Goal: Transaction & Acquisition: Purchase product/service

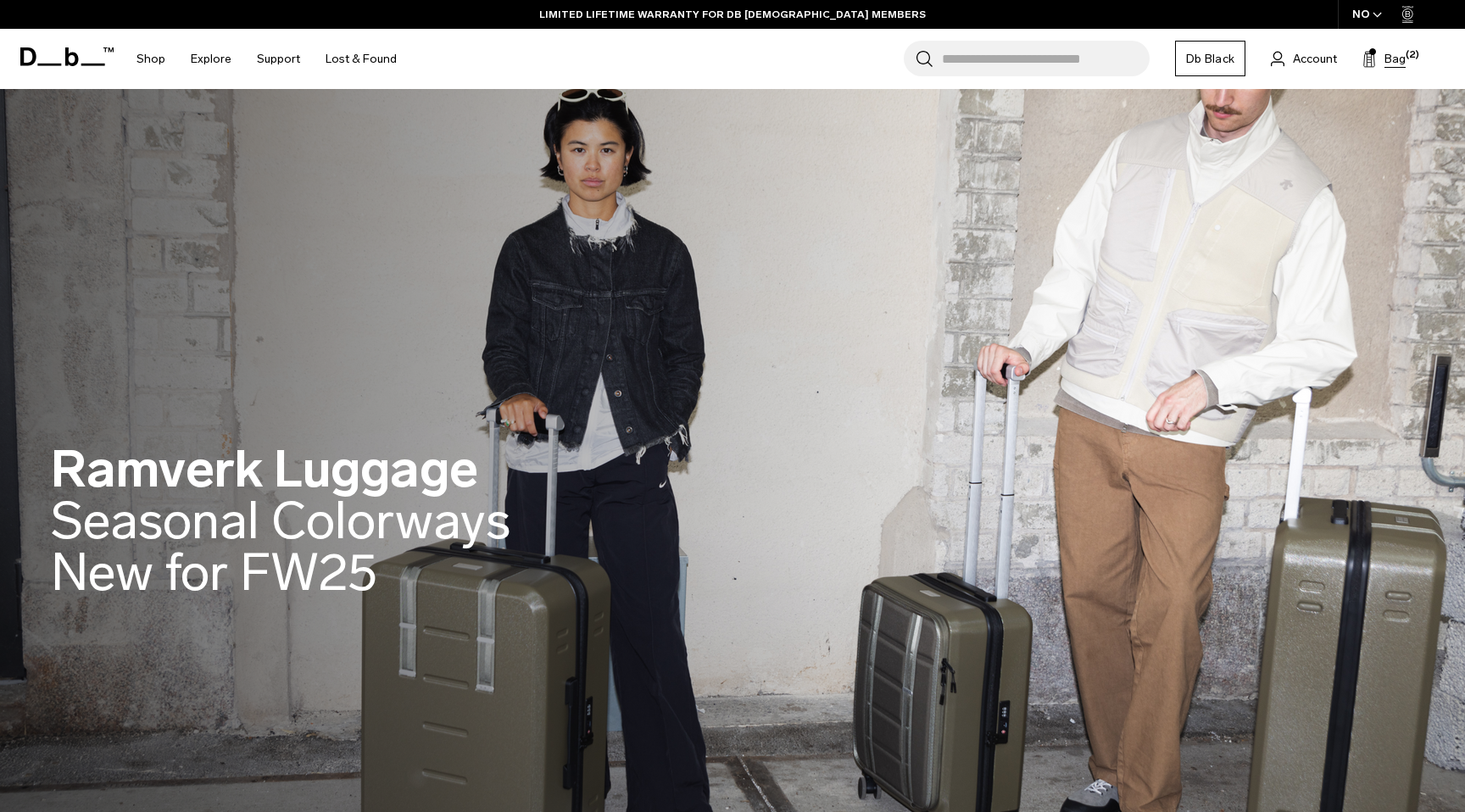
click at [1395, 54] on span "Bag" at bounding box center [1395, 59] width 21 height 18
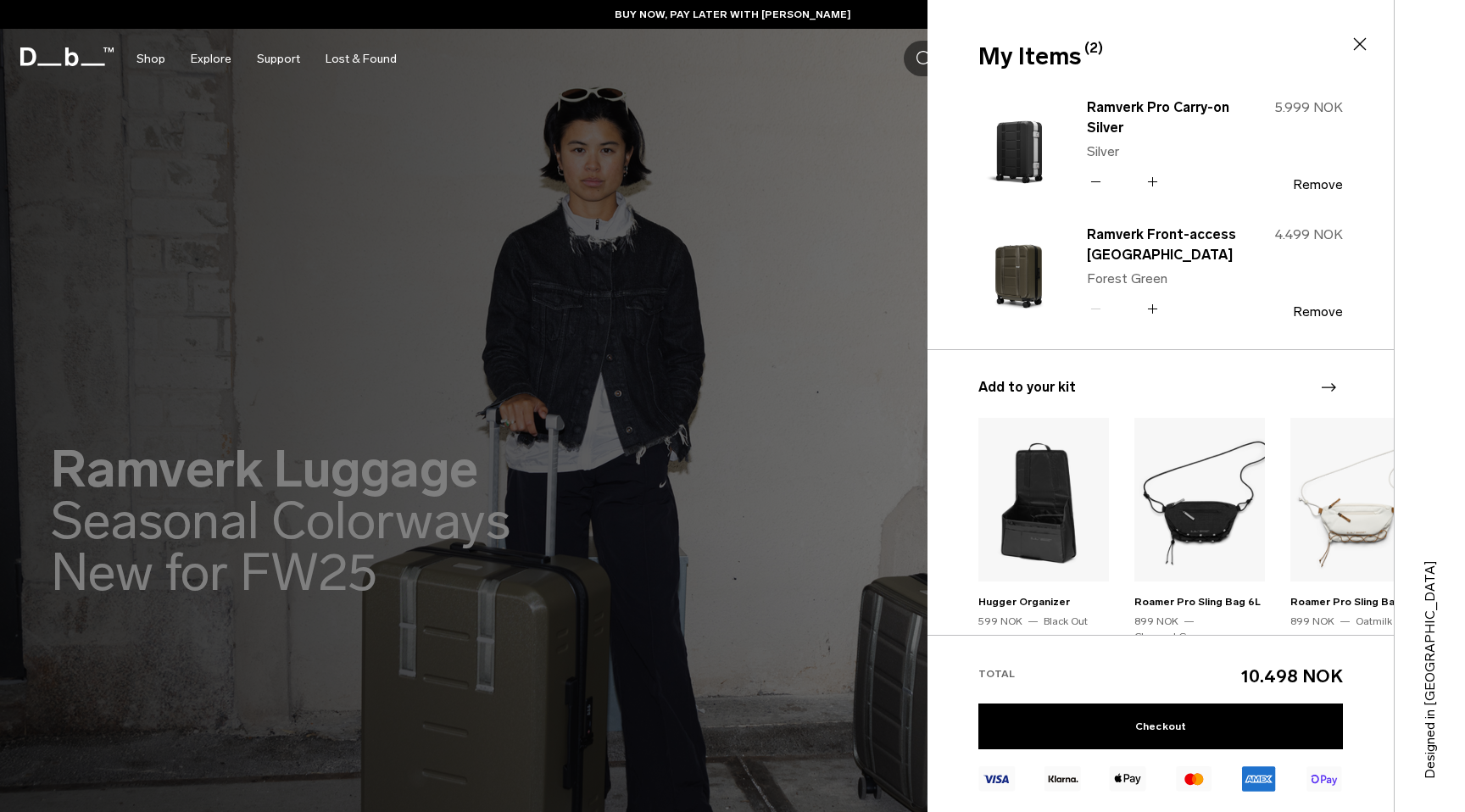
click at [1360, 48] on icon at bounding box center [1360, 44] width 20 height 20
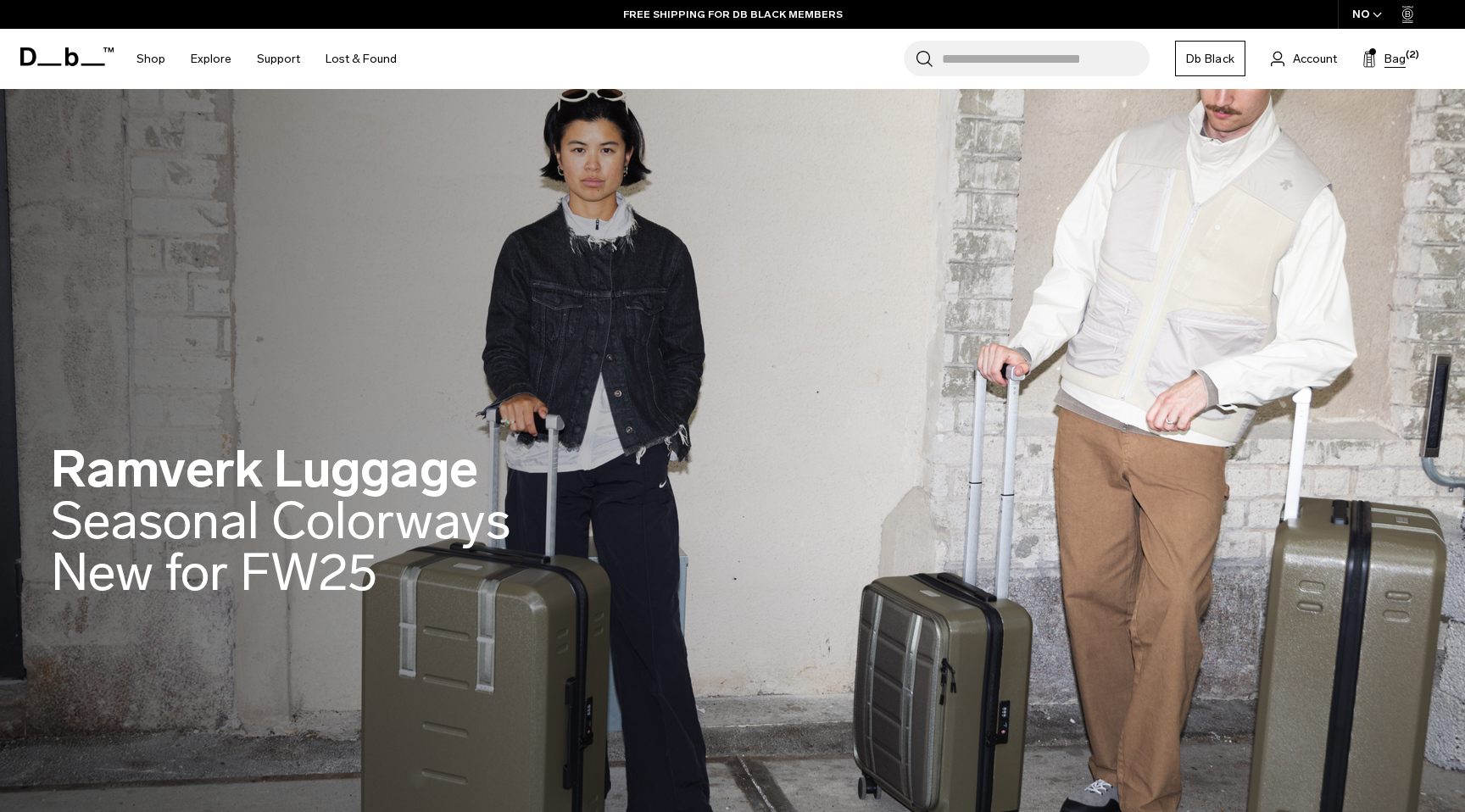
click at [1385, 63] on span "Bag" at bounding box center [1395, 59] width 21 height 18
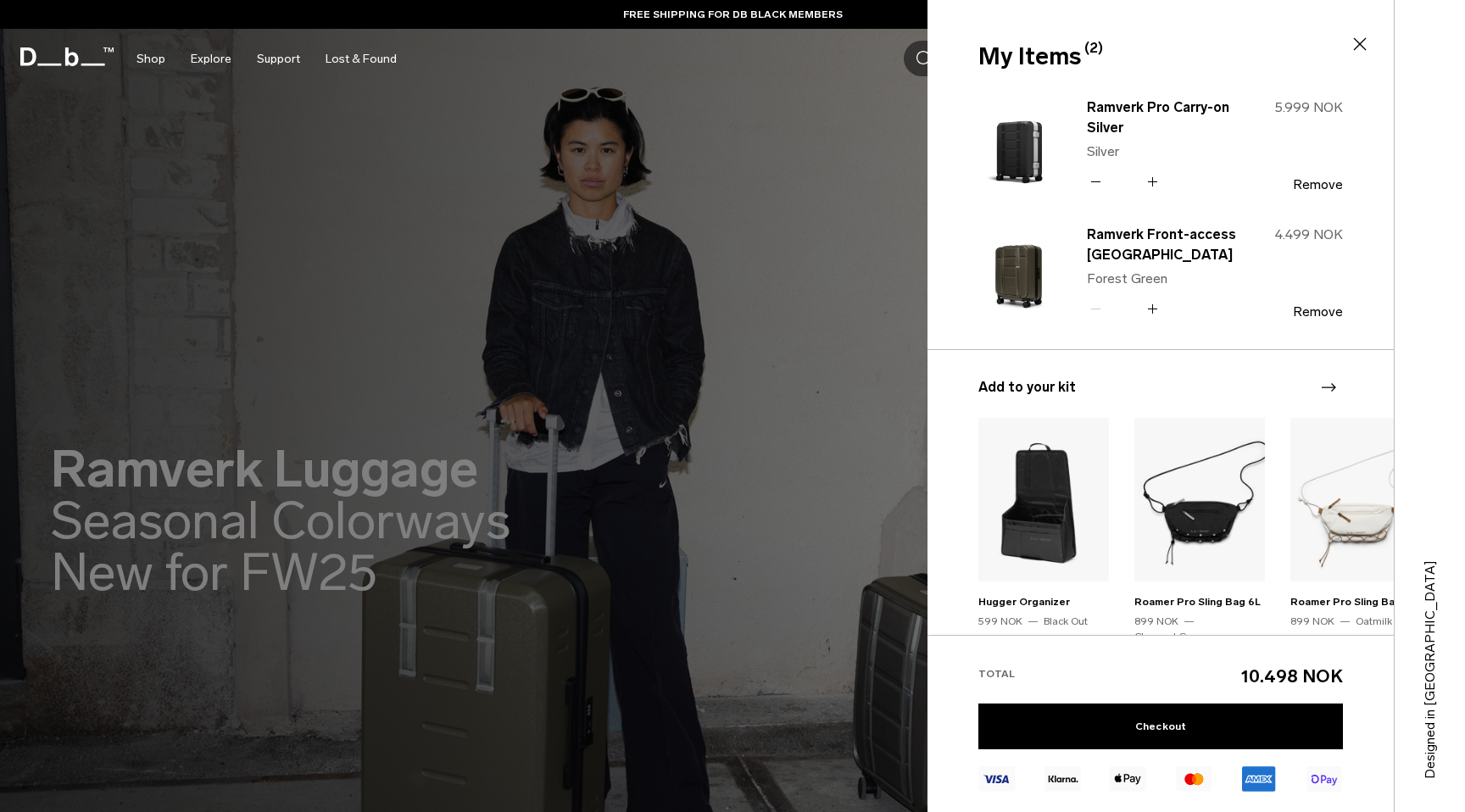
scroll to position [188, 0]
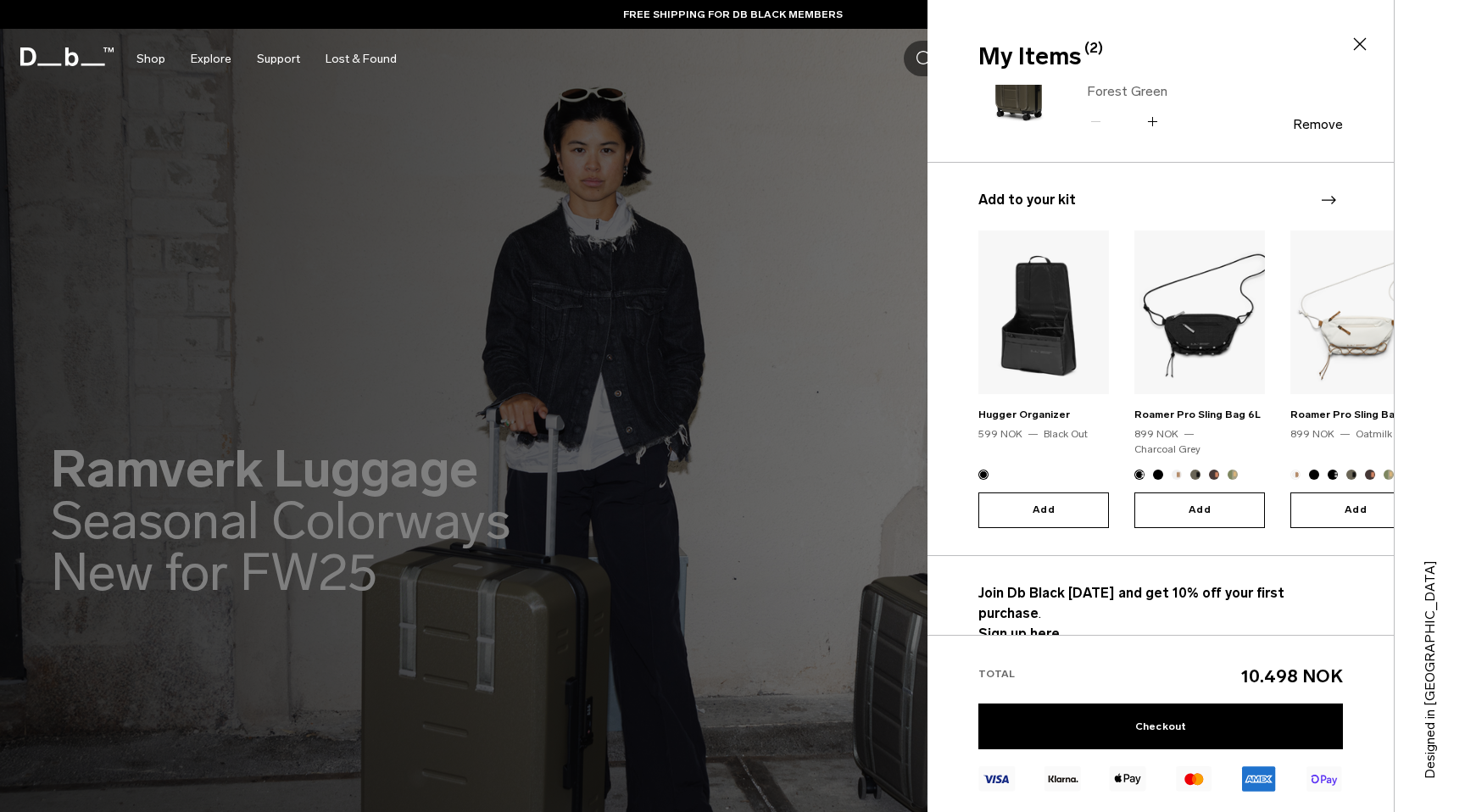
click at [1323, 199] on icon "Next slide" at bounding box center [1329, 200] width 14 height 8
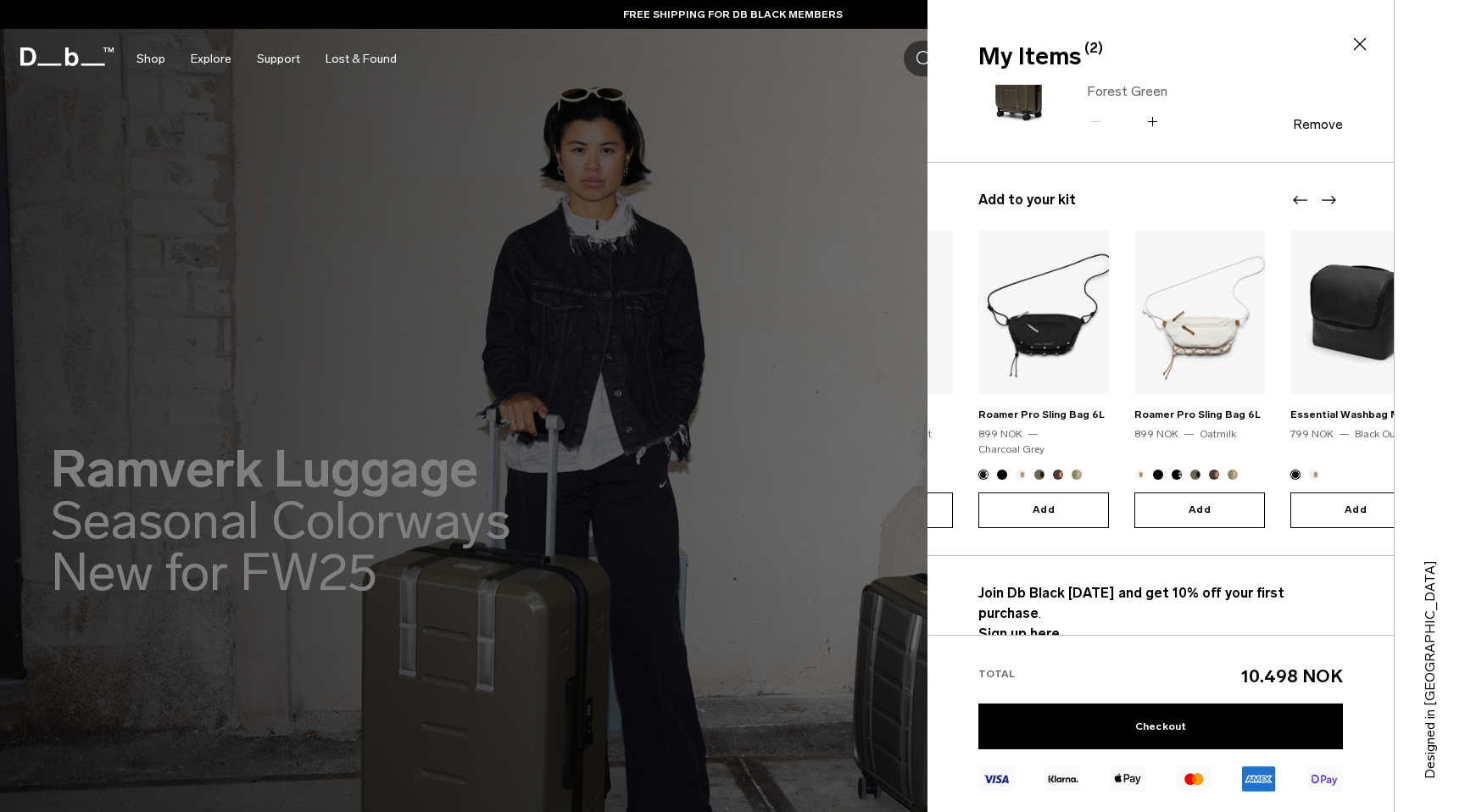
click at [1323, 199] on icon "Next slide" at bounding box center [1329, 200] width 14 height 8
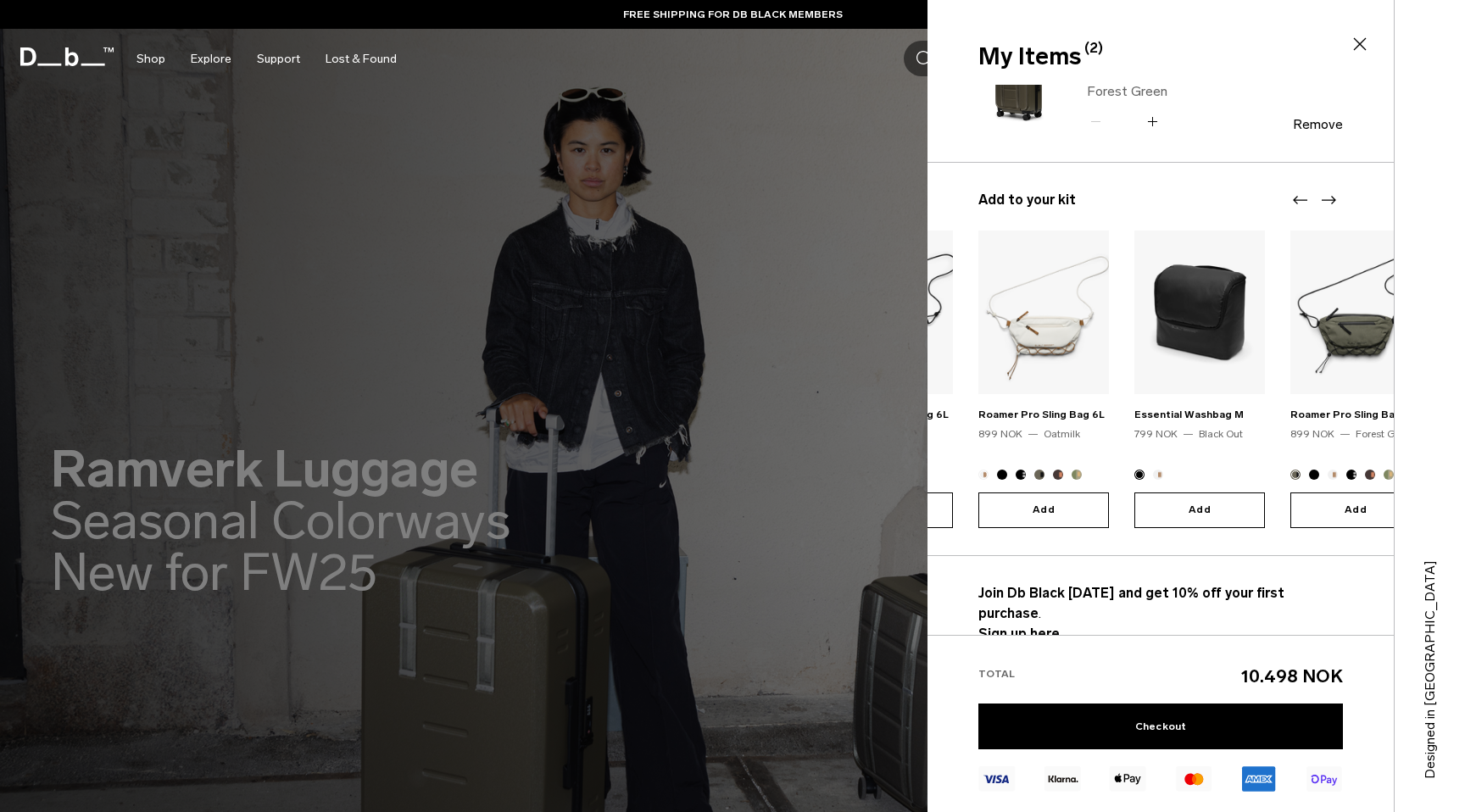
click at [1323, 199] on icon "Next slide" at bounding box center [1329, 200] width 14 height 8
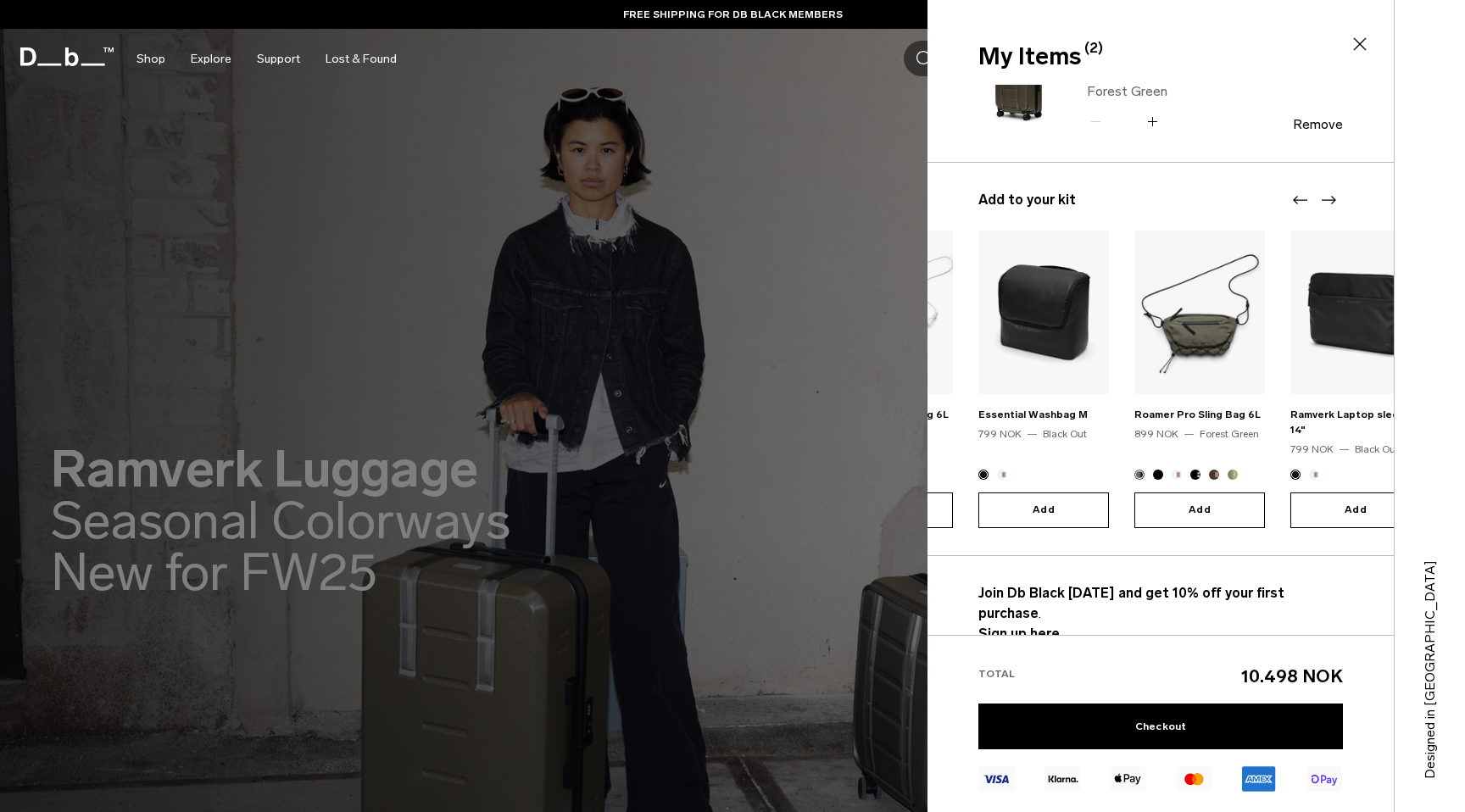
click at [1323, 199] on icon "Next slide" at bounding box center [1329, 200] width 14 height 8
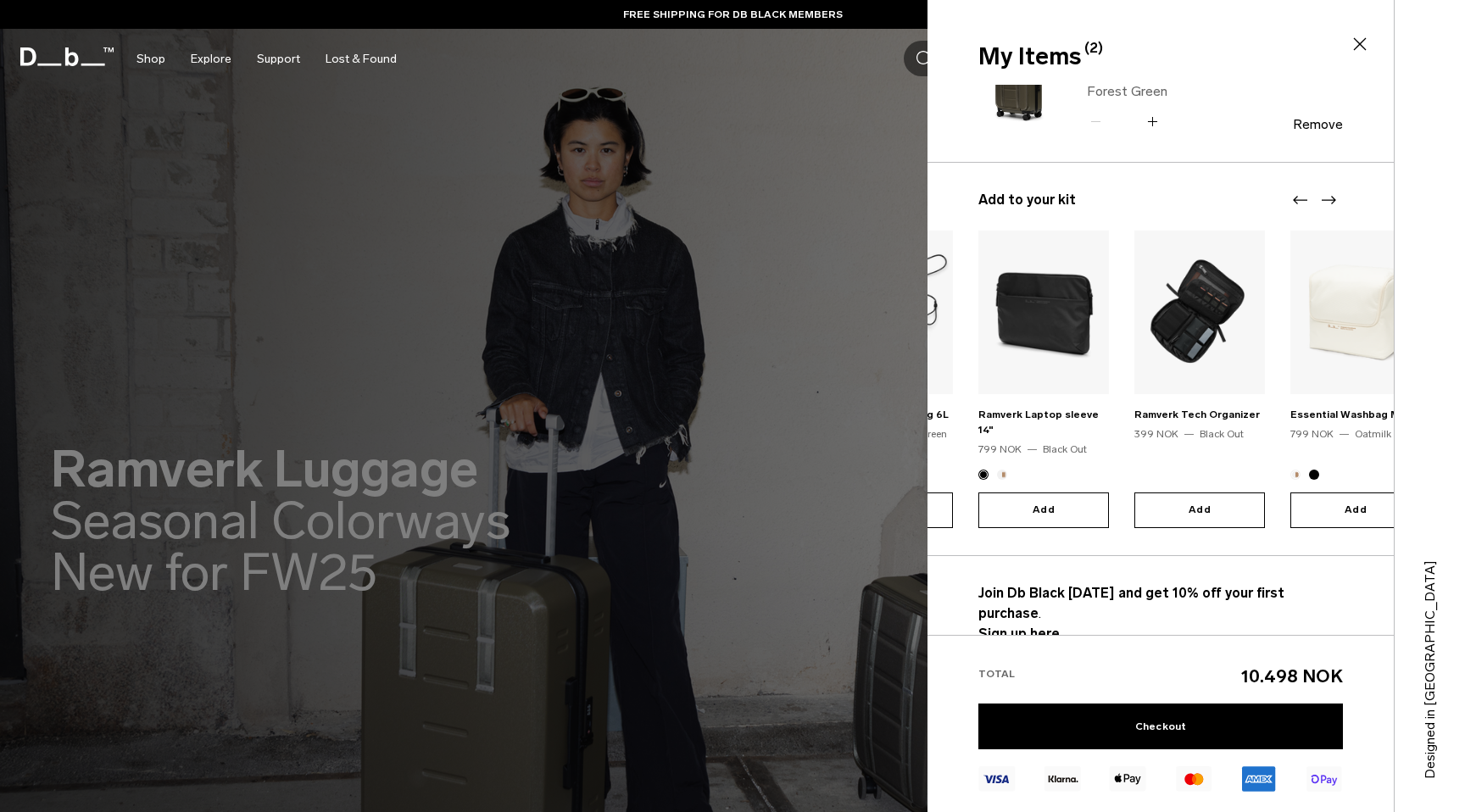
click at [1323, 199] on icon "Next slide" at bounding box center [1329, 200] width 14 height 8
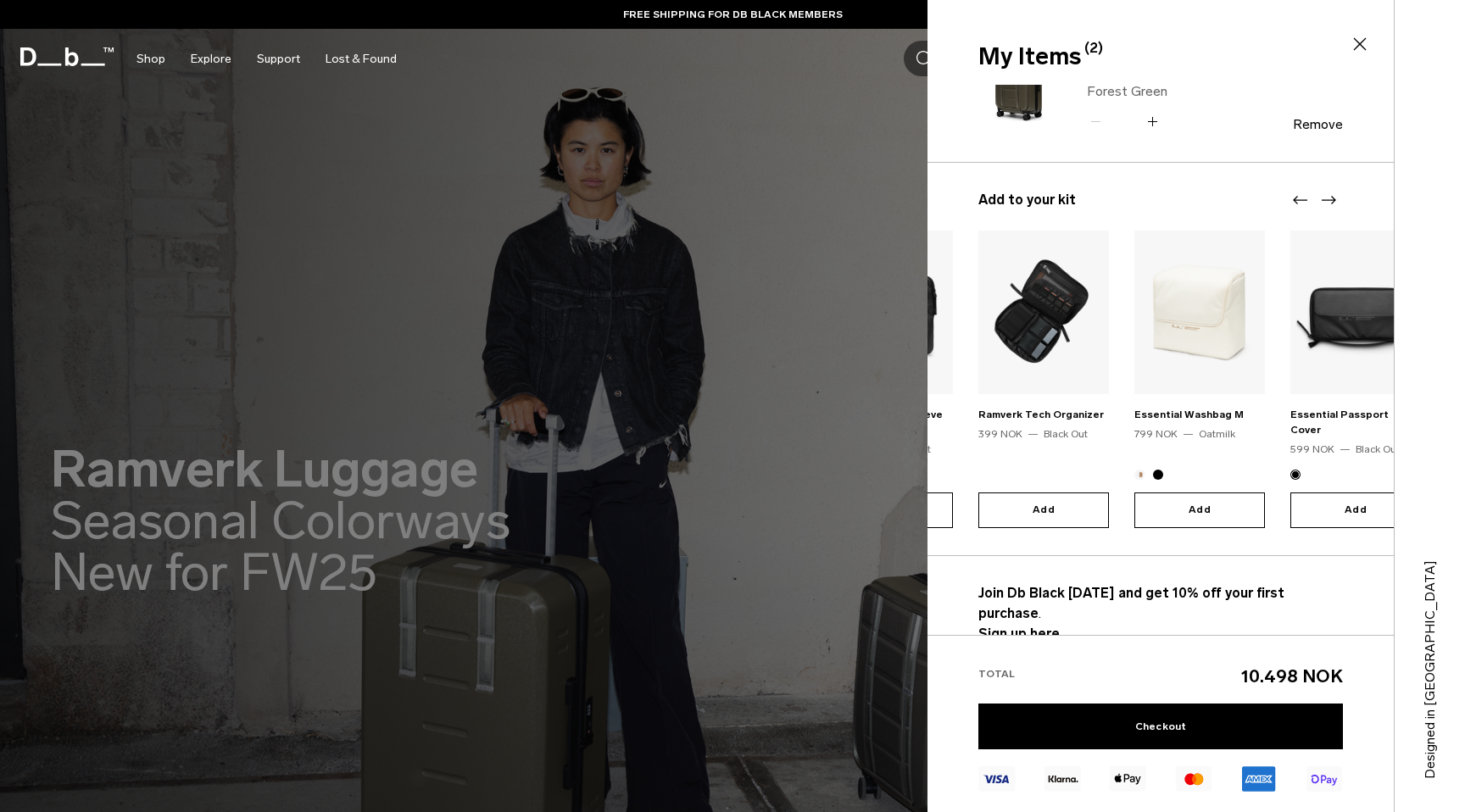
click at [1323, 199] on icon "Next slide" at bounding box center [1329, 200] width 14 height 8
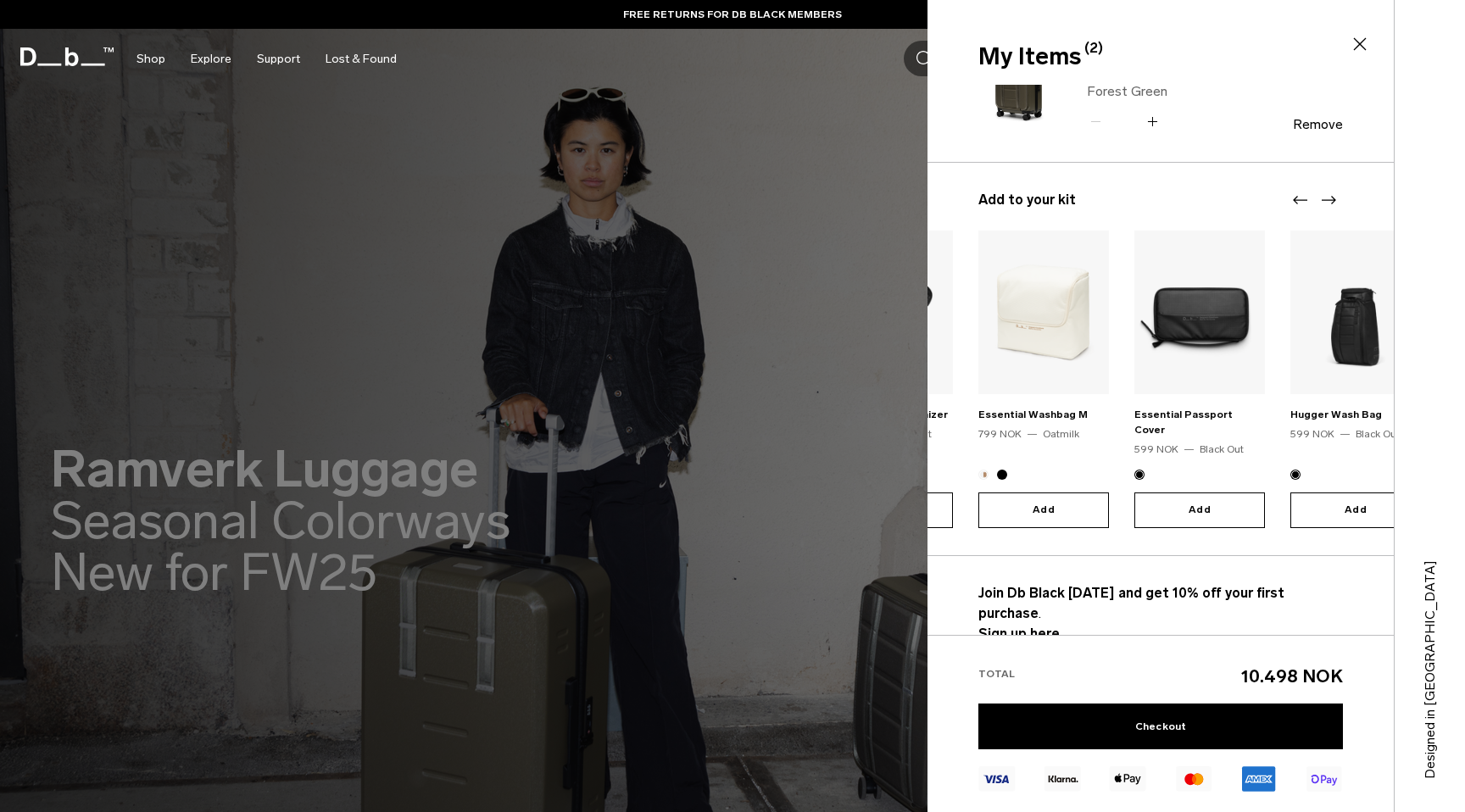
click at [1023, 606] on p "Join Db Black today and get 10% off your first purchase . Sign up here." at bounding box center [1160, 613] width 365 height 61
click at [1034, 625] on strong "Sign up here." at bounding box center [1020, 633] width 85 height 16
click at [1021, 625] on strong "Sign up here." at bounding box center [1020, 633] width 85 height 16
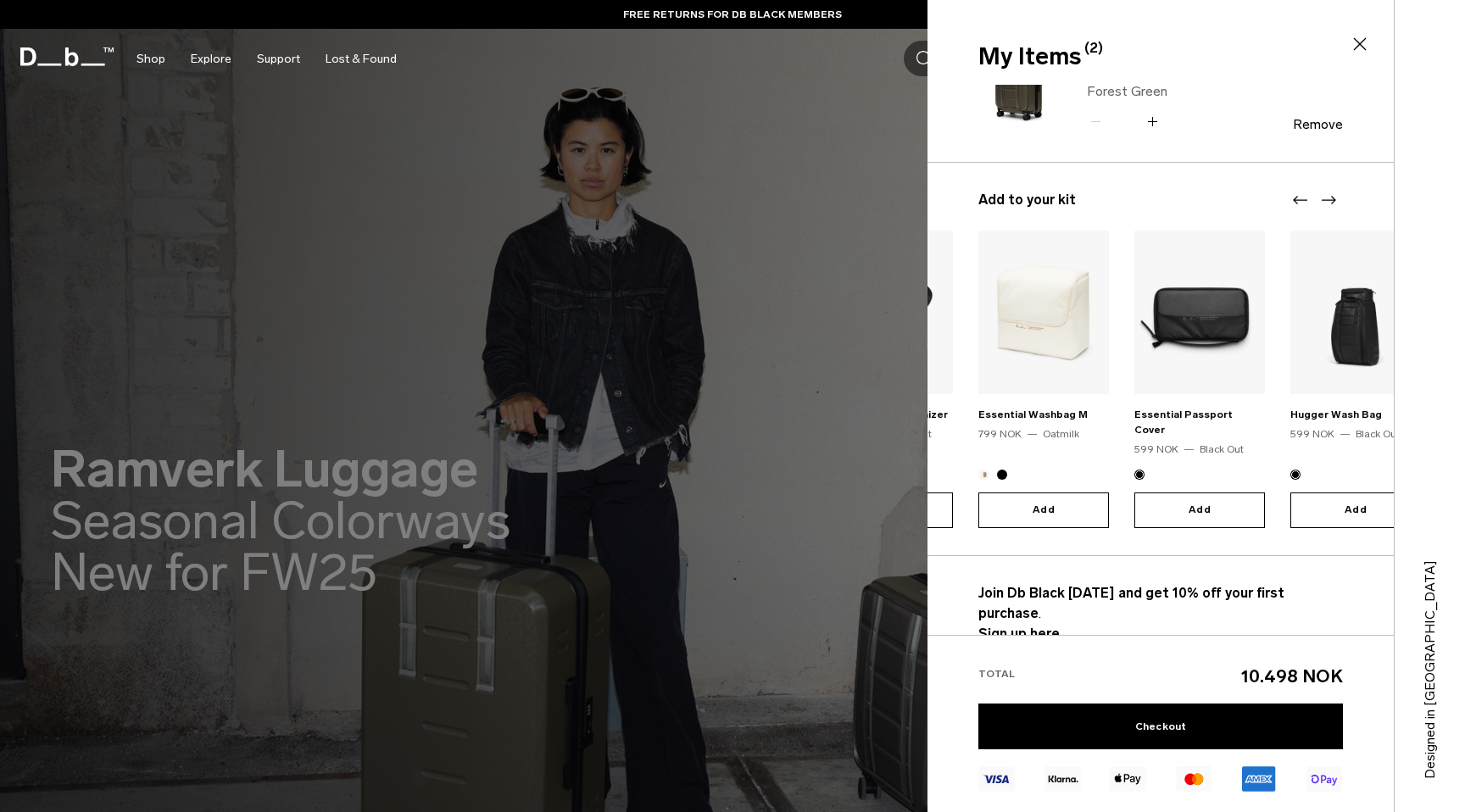
click at [1021, 625] on strong "Sign up here." at bounding box center [1020, 633] width 85 height 16
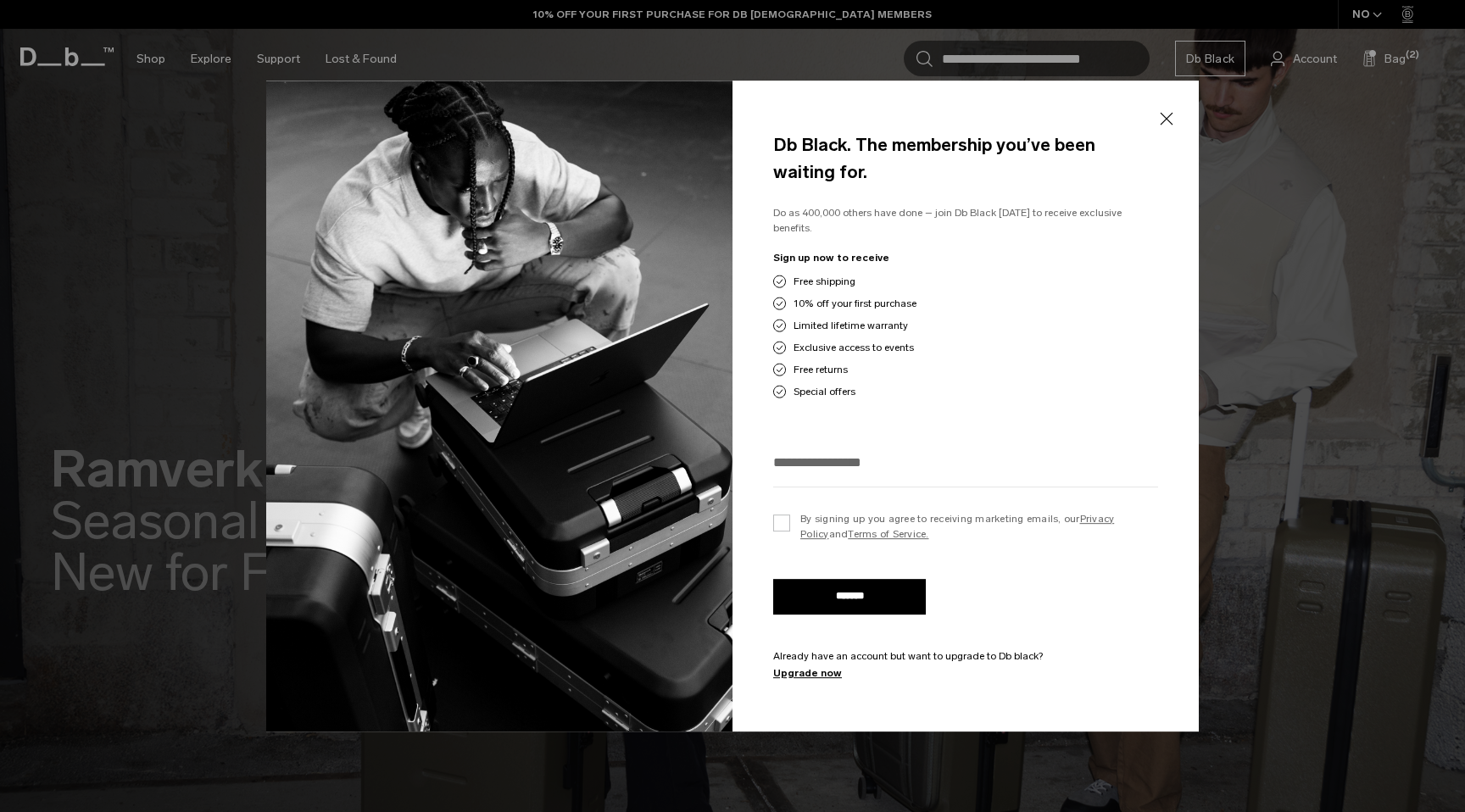
click at [1170, 122] on button "Close" at bounding box center [1166, 119] width 21 height 36
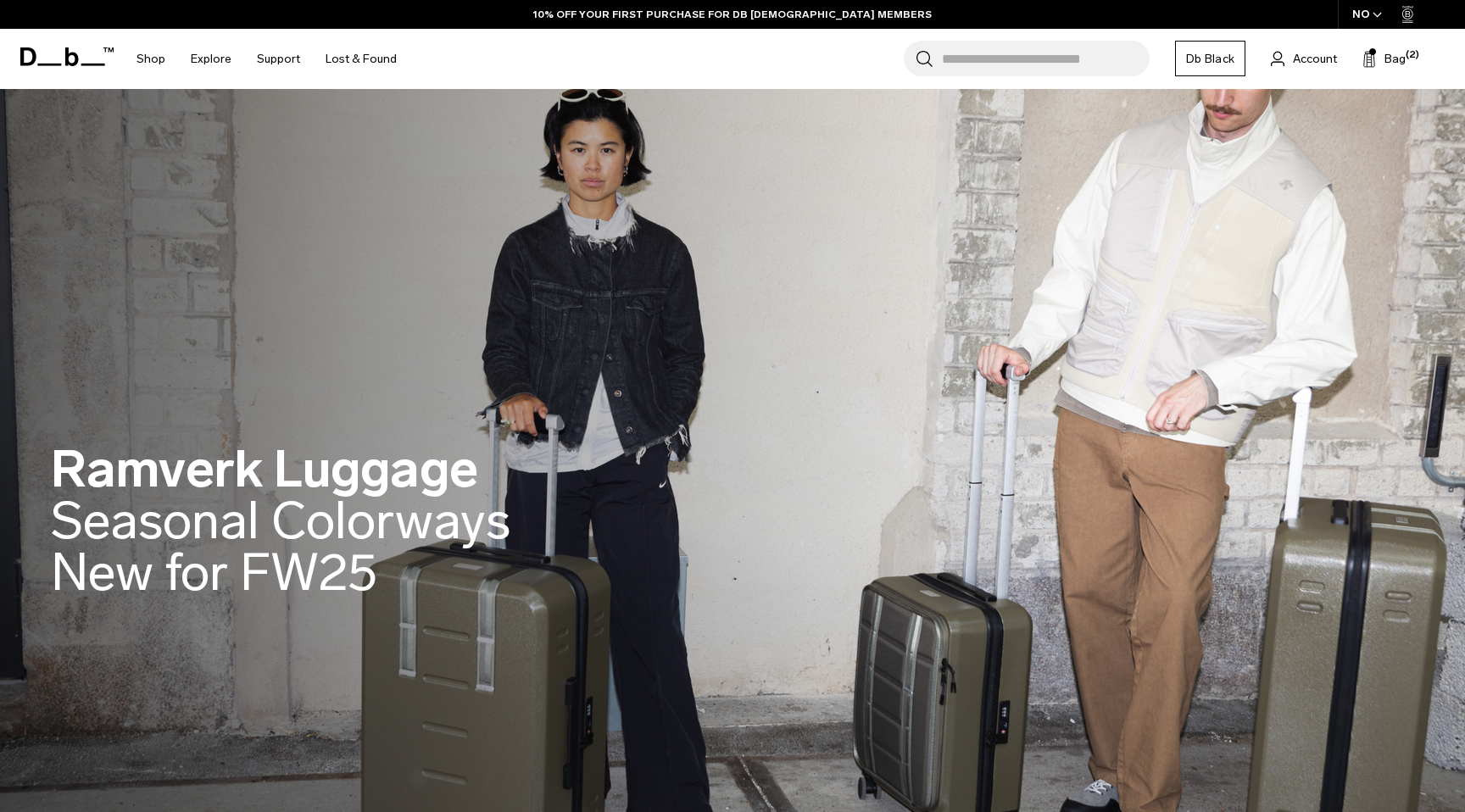
click at [1204, 56] on link "Db Black" at bounding box center [1210, 59] width 70 height 36
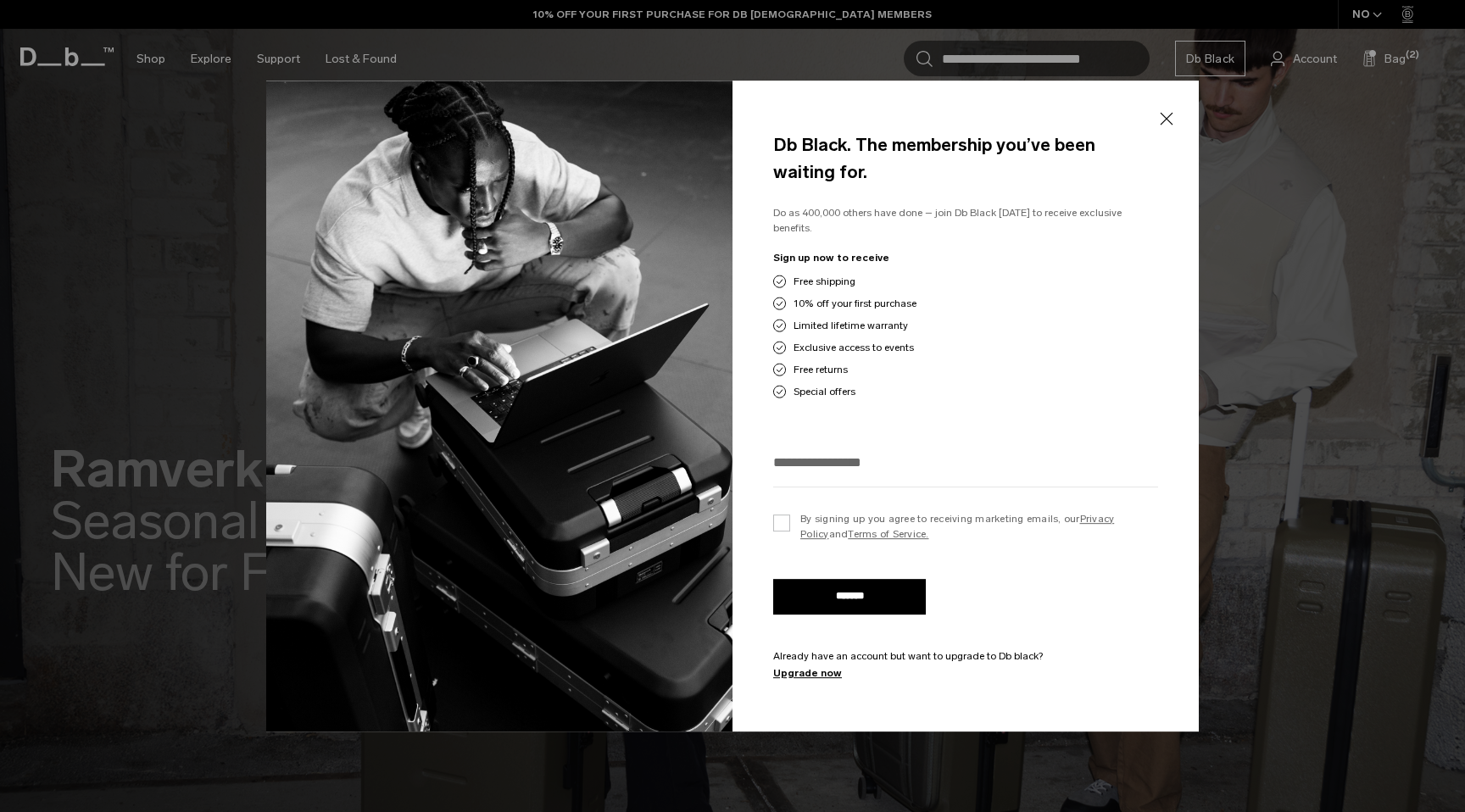
click at [1165, 126] on button "Close" at bounding box center [1166, 119] width 21 height 36
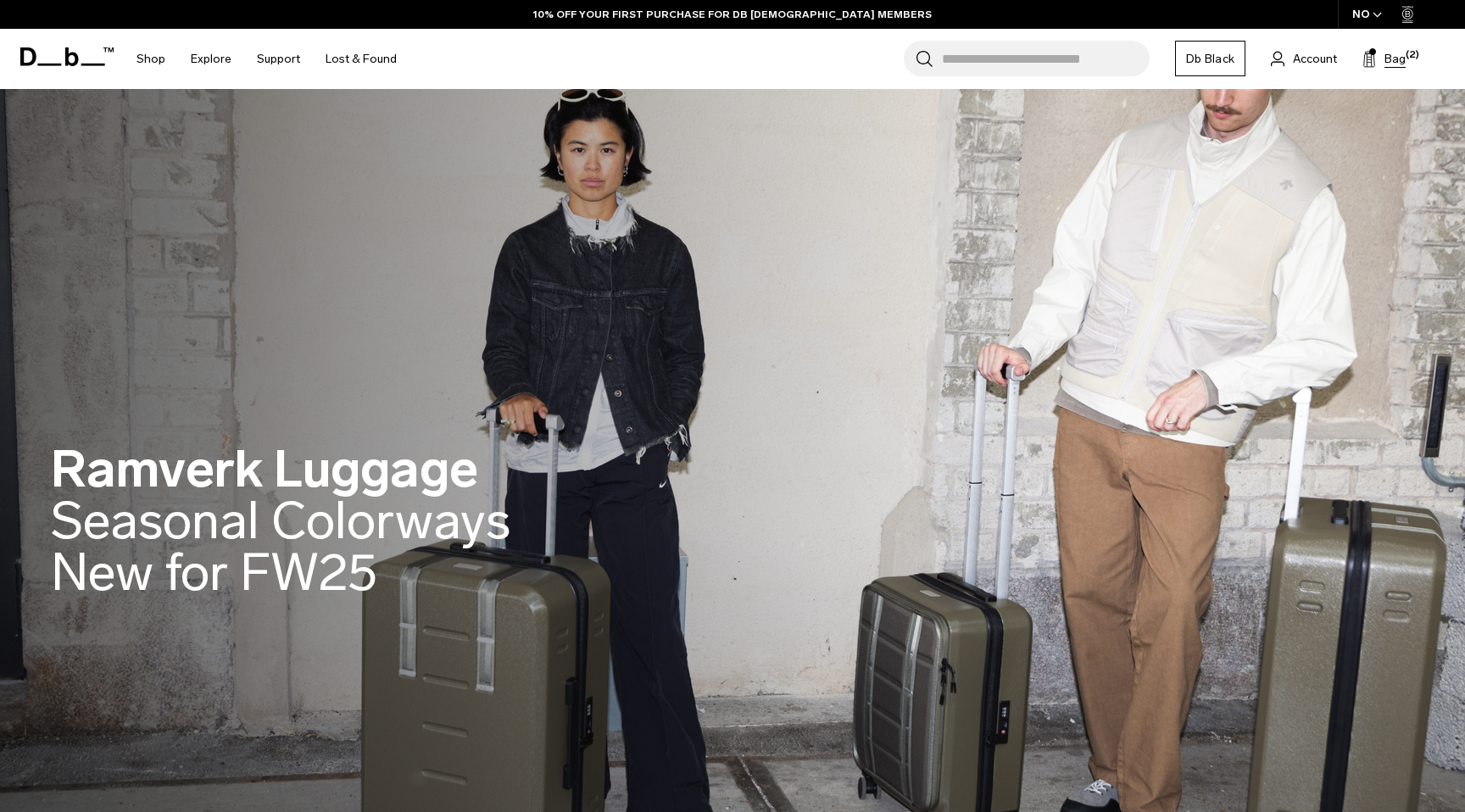
click at [1381, 56] on button "Bag (2)" at bounding box center [1384, 58] width 43 height 20
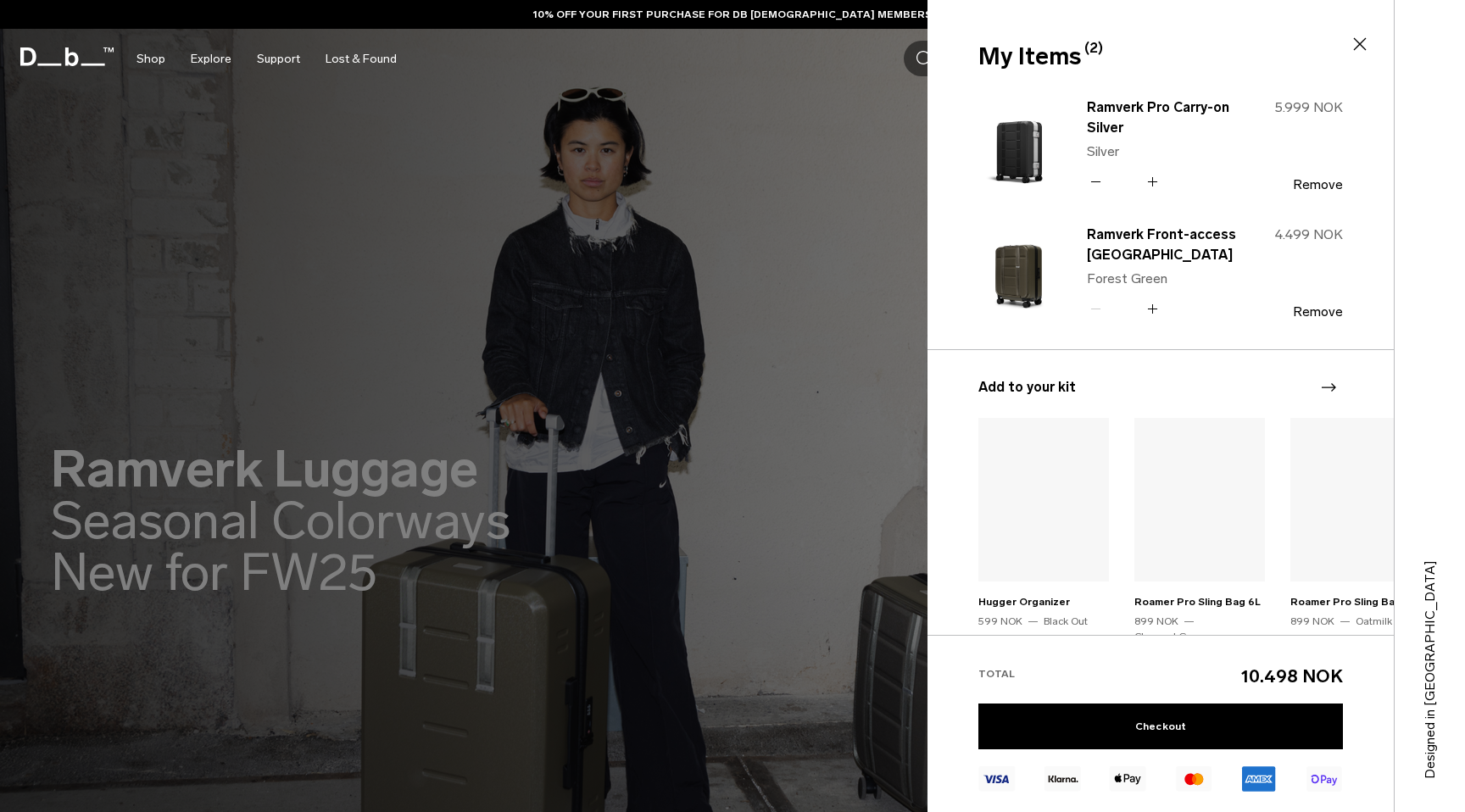
scroll to position [188, 0]
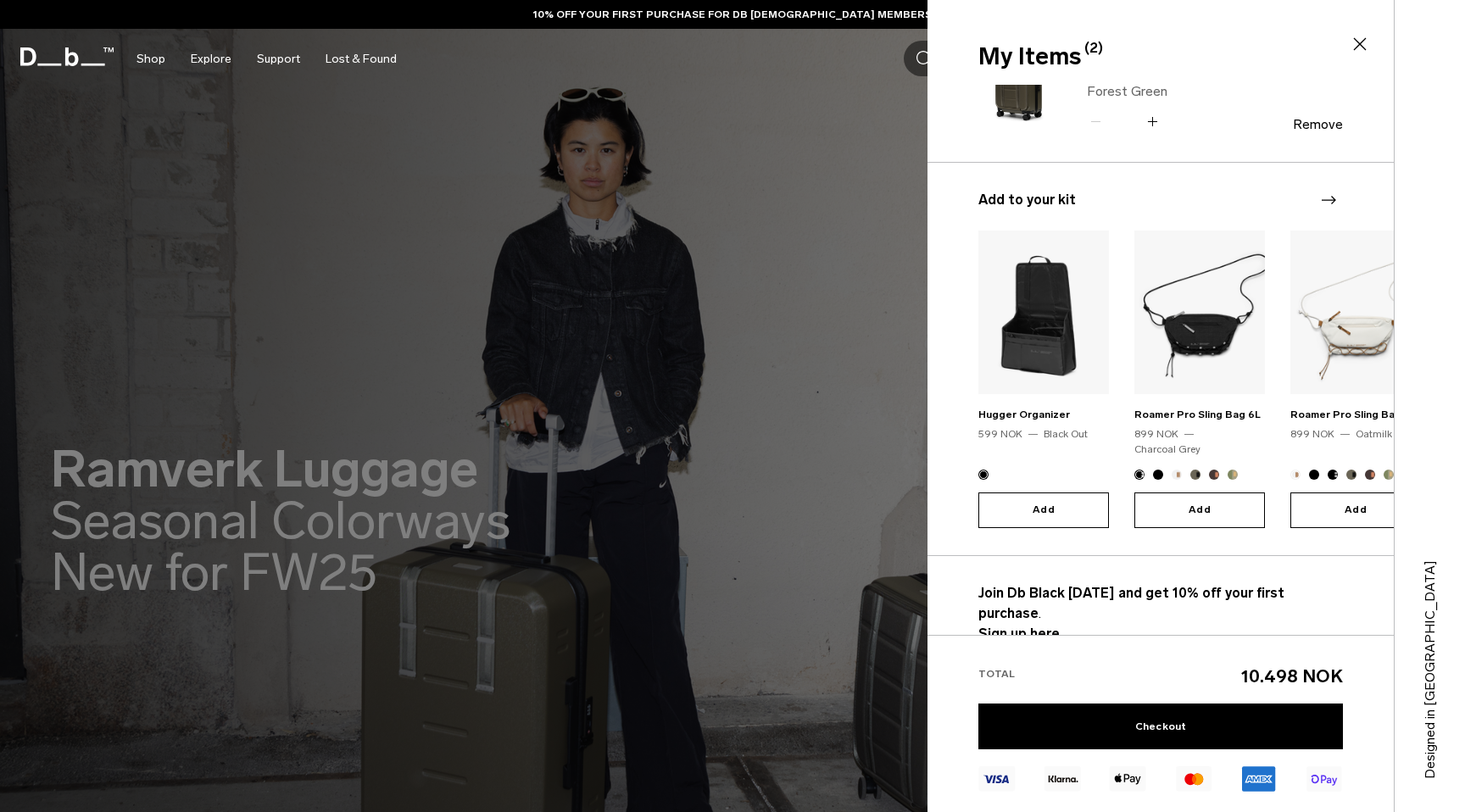
click at [1024, 625] on strong "Sign up here." at bounding box center [1020, 633] width 85 height 16
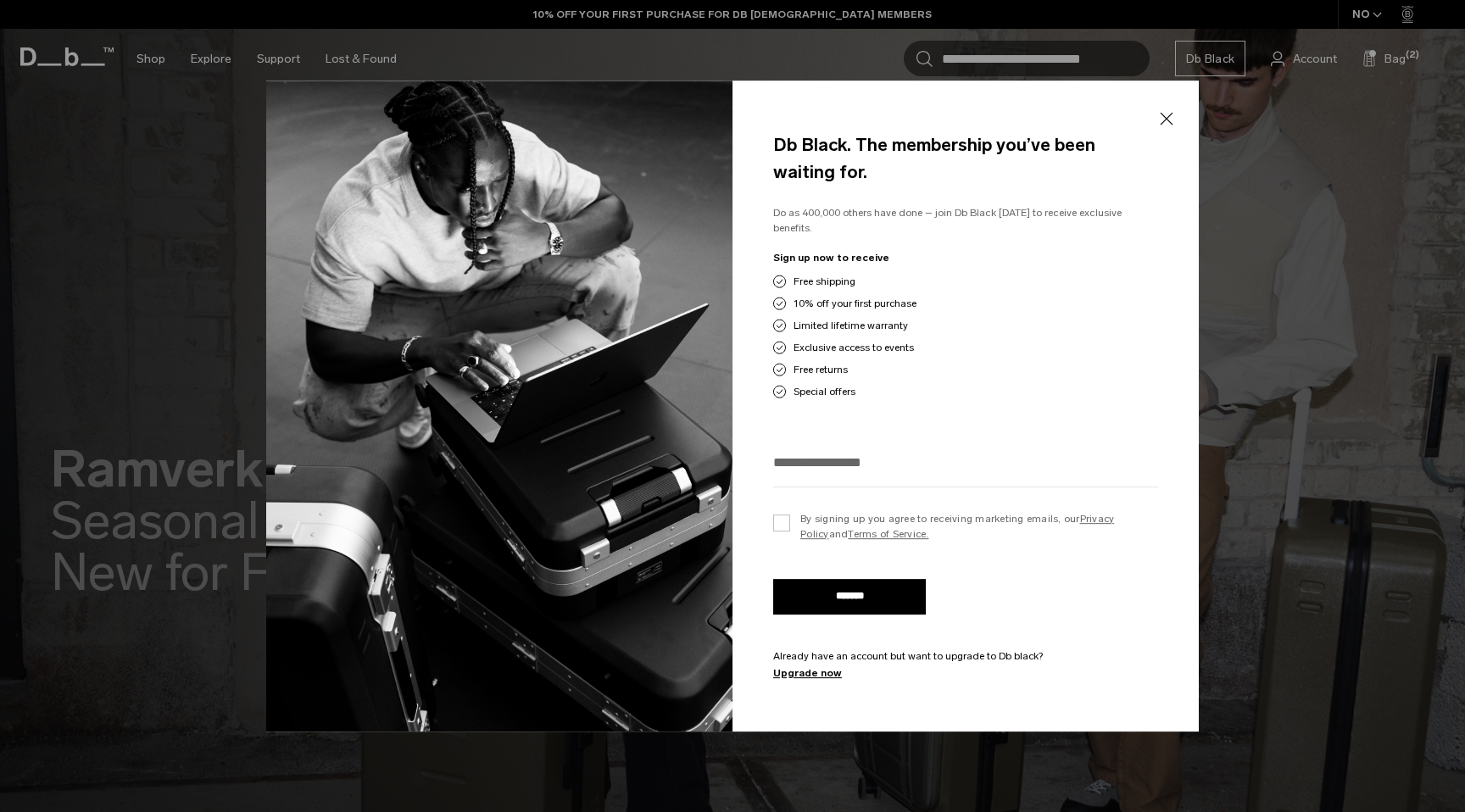
click at [1169, 124] on button "Close" at bounding box center [1166, 119] width 21 height 36
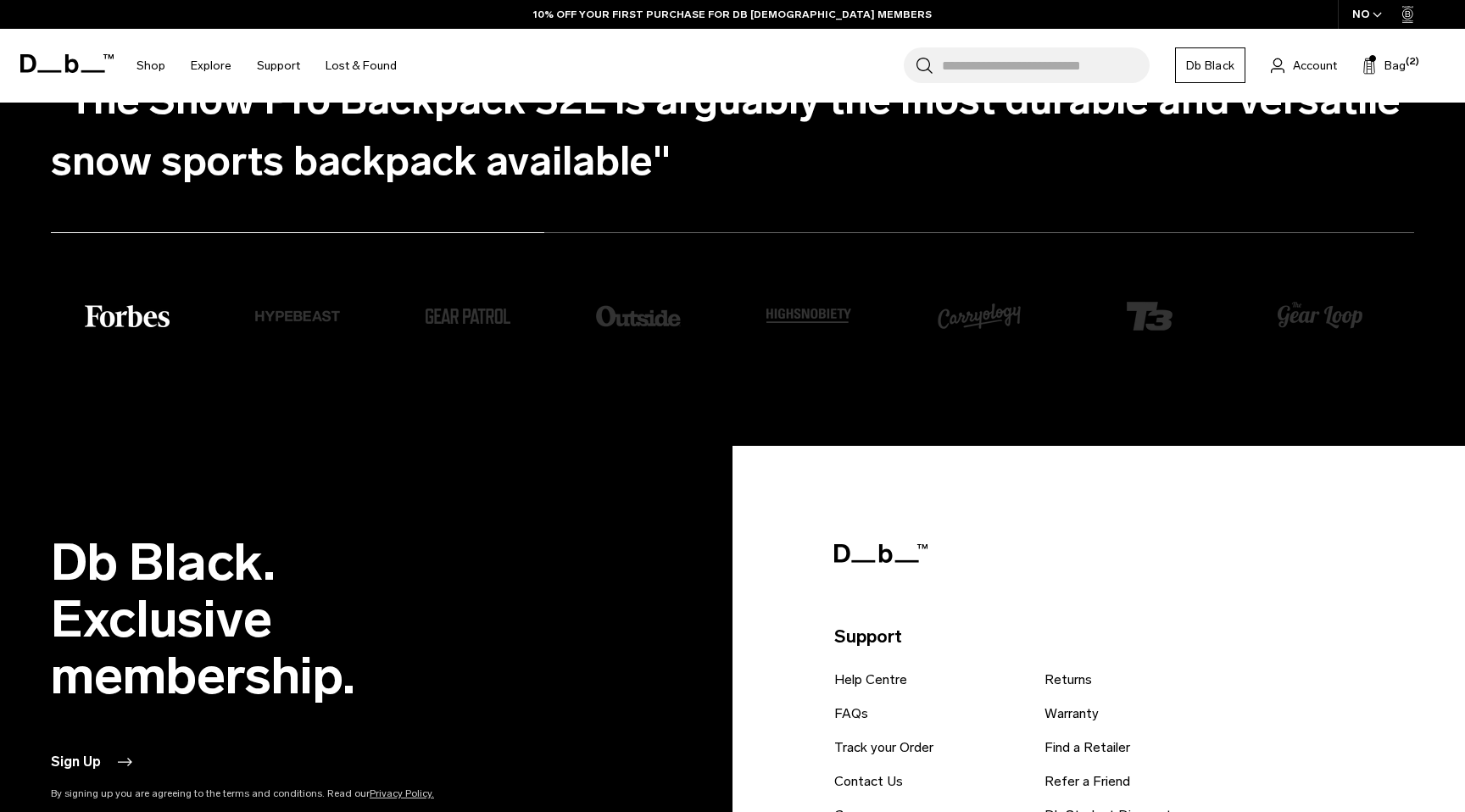
scroll to position [3925, 0]
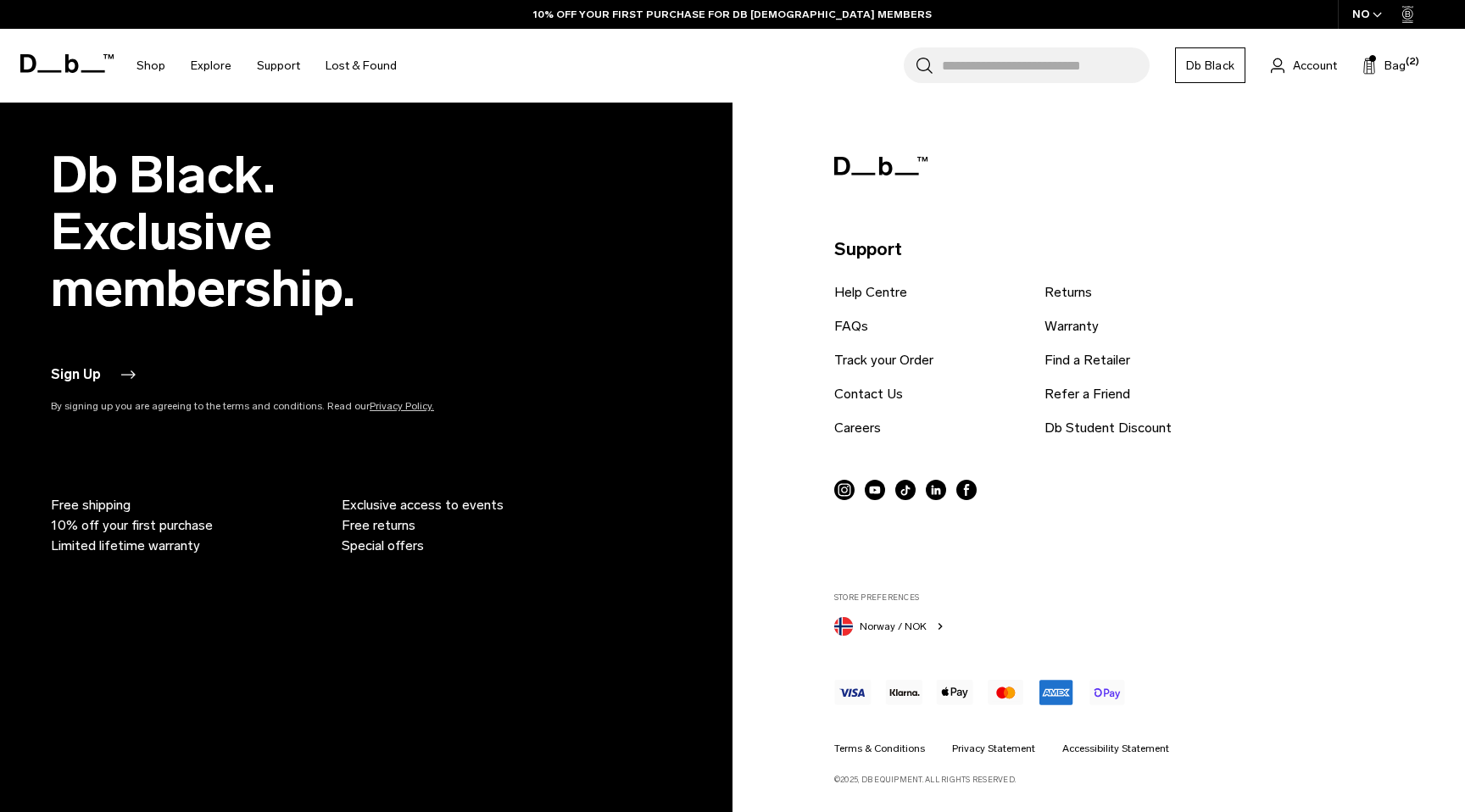
click at [70, 377] on button "Sign Up" at bounding box center [93, 375] width 84 height 20
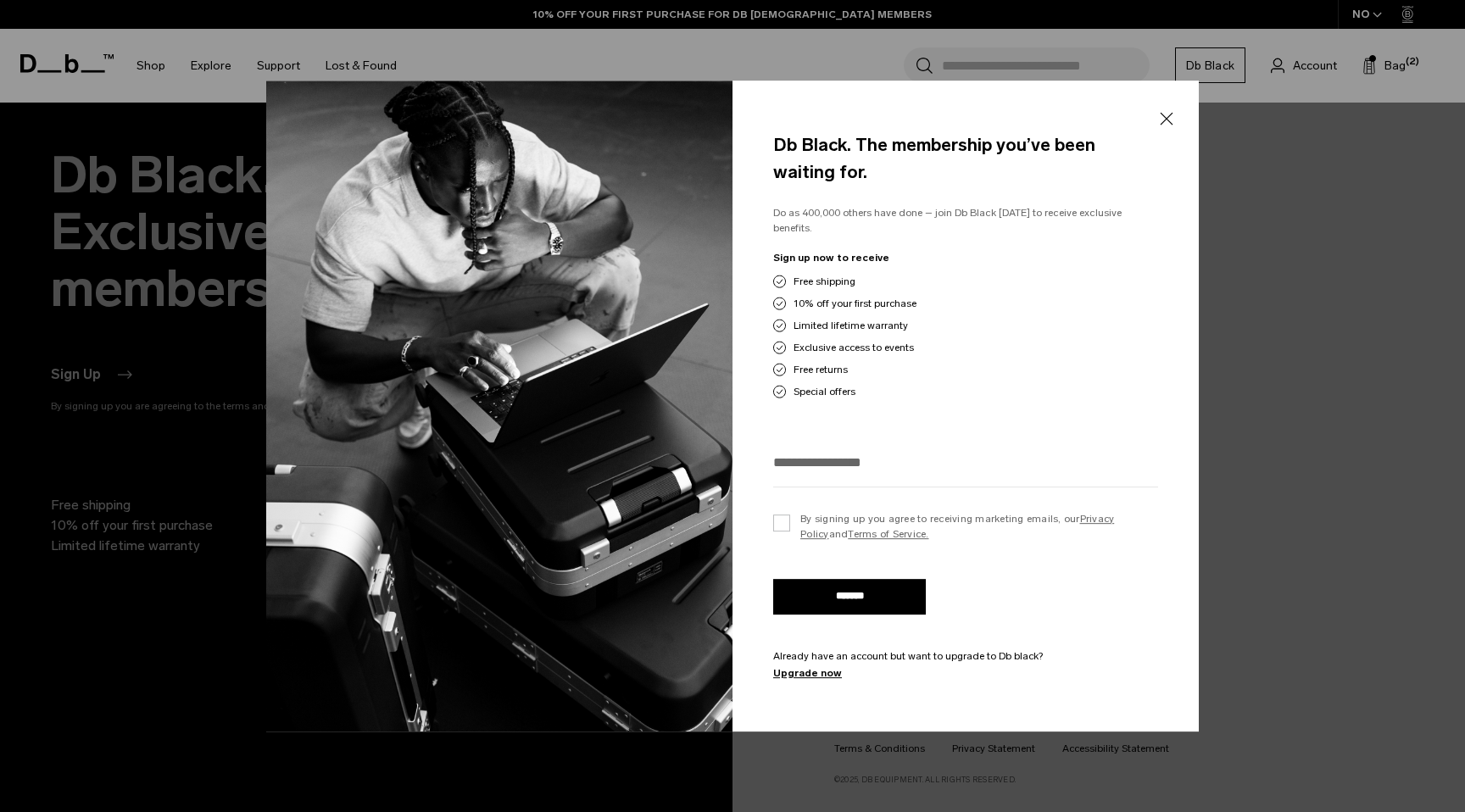
click at [1167, 124] on button "Close" at bounding box center [1166, 119] width 21 height 36
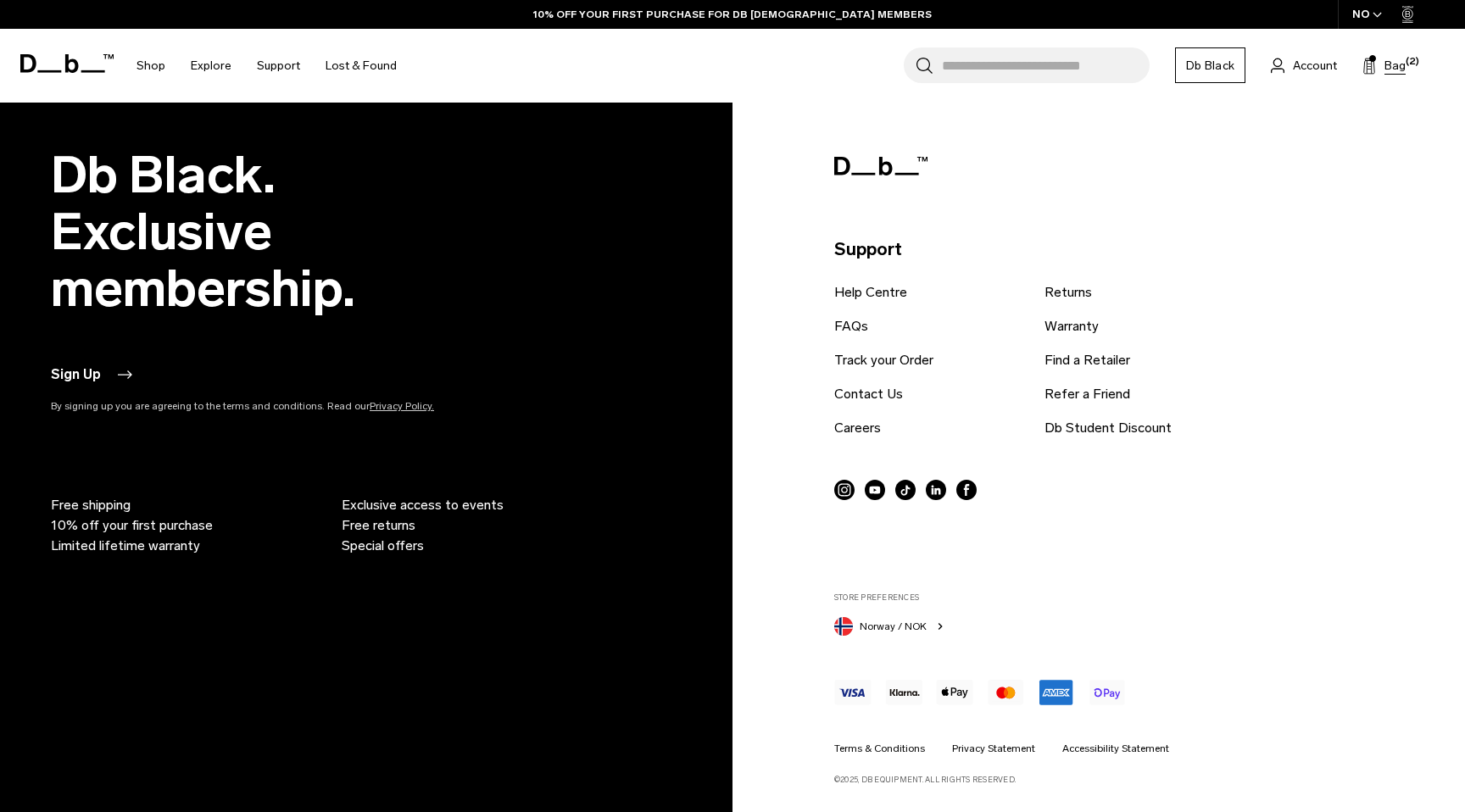
click at [1368, 69] on icon at bounding box center [1370, 66] width 14 height 17
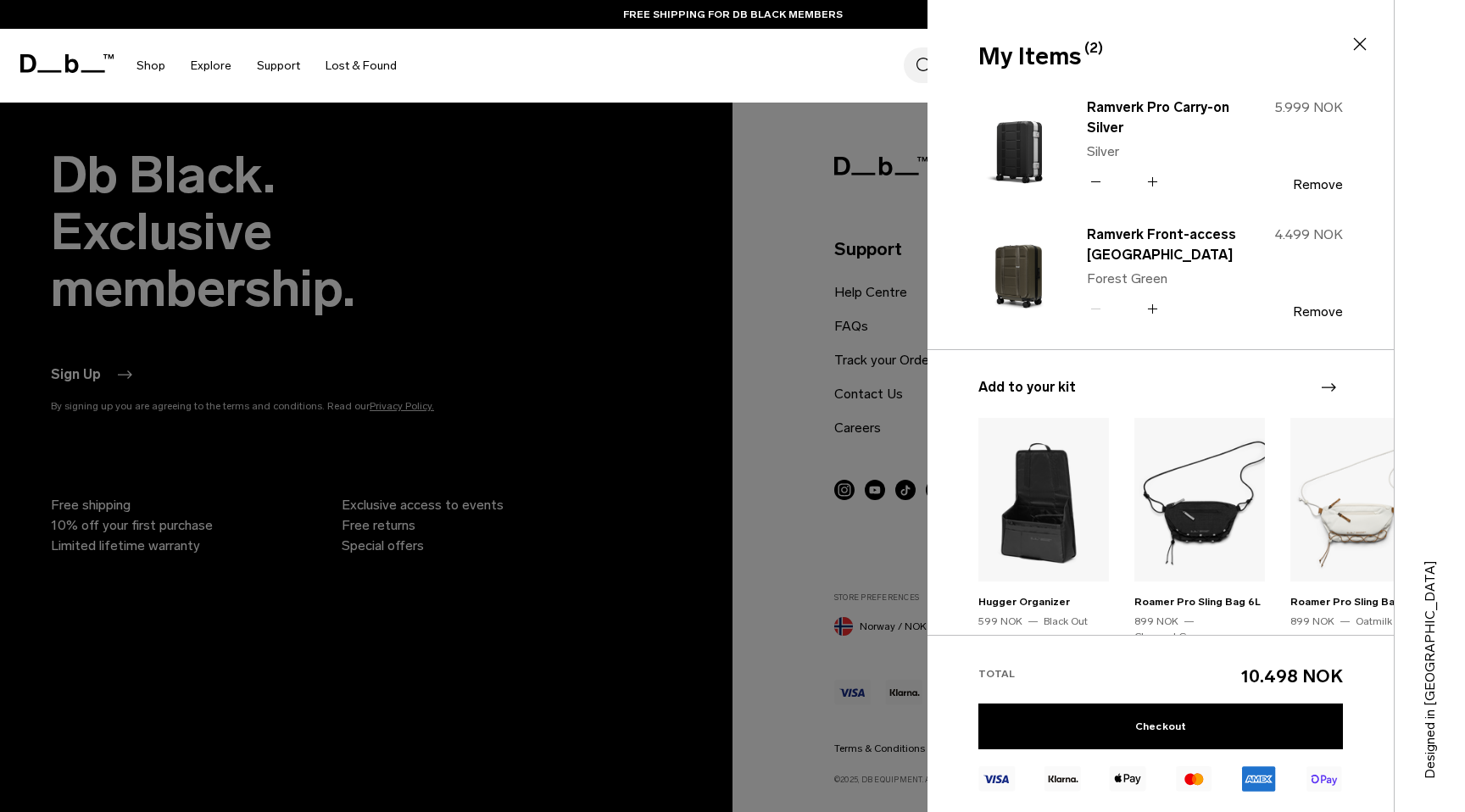
scroll to position [188, 0]
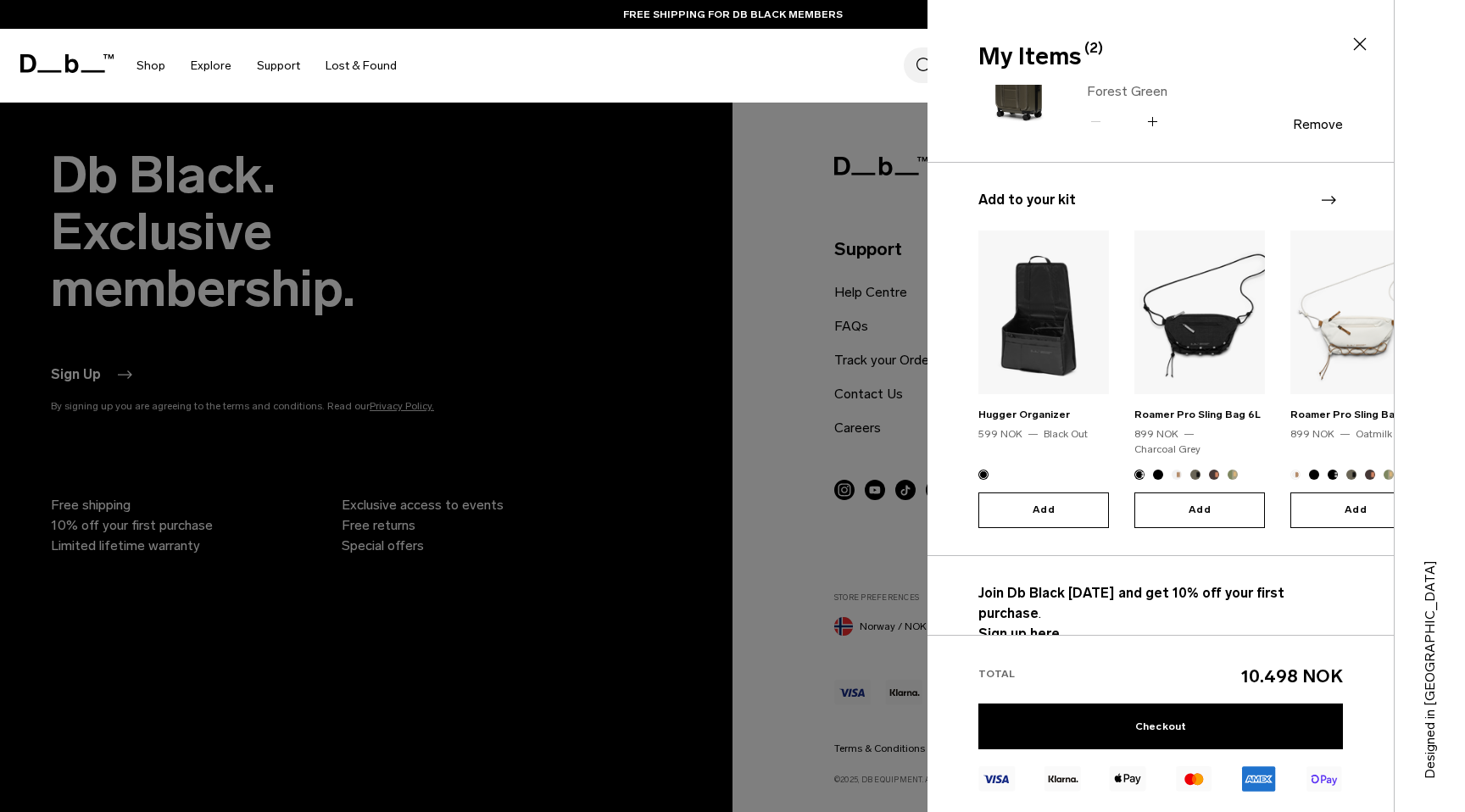
click at [1032, 625] on strong "Sign up here." at bounding box center [1020, 633] width 85 height 16
click at [848, 271] on div at bounding box center [732, 406] width 1465 height 812
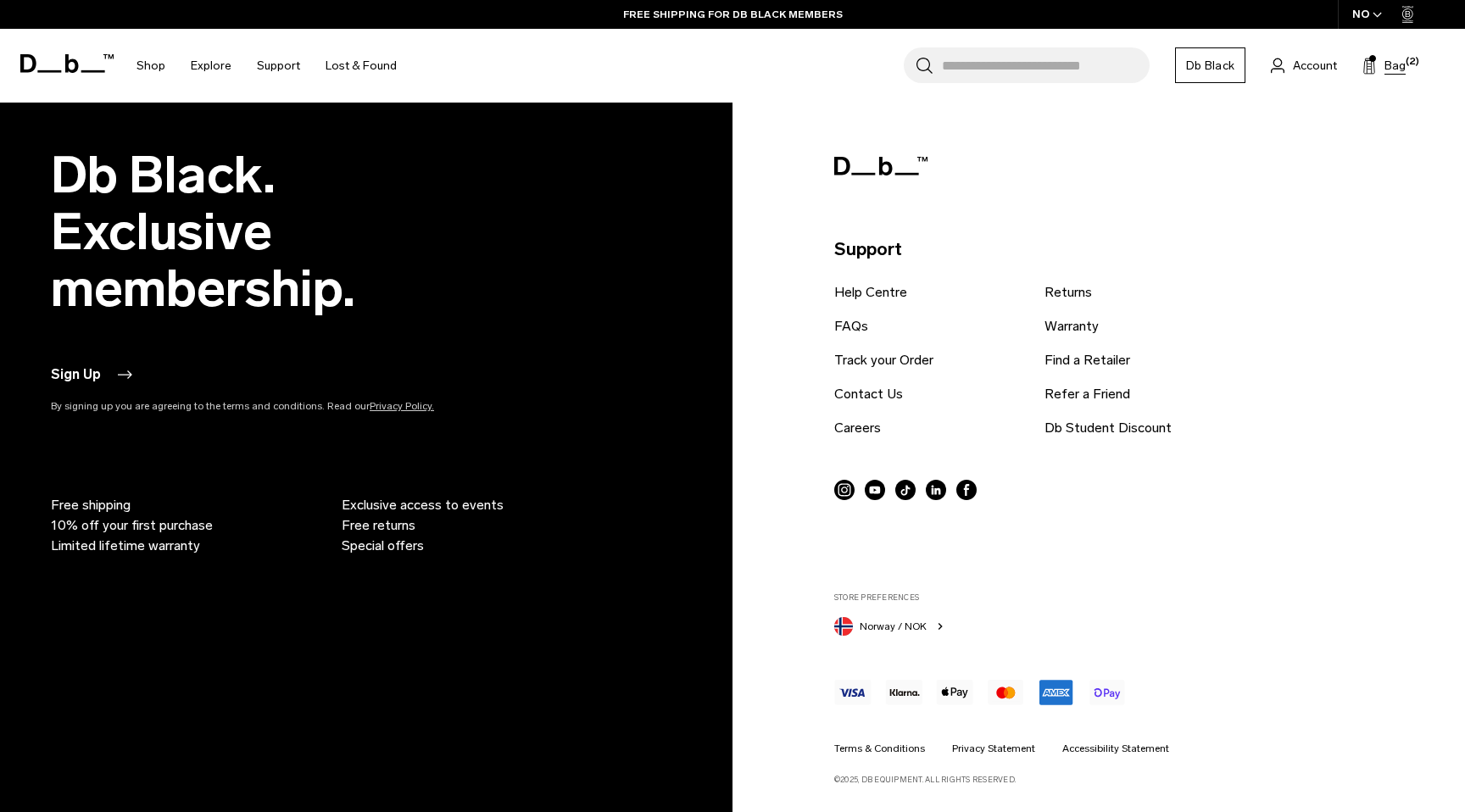
click at [1390, 67] on span "Bag" at bounding box center [1395, 66] width 21 height 18
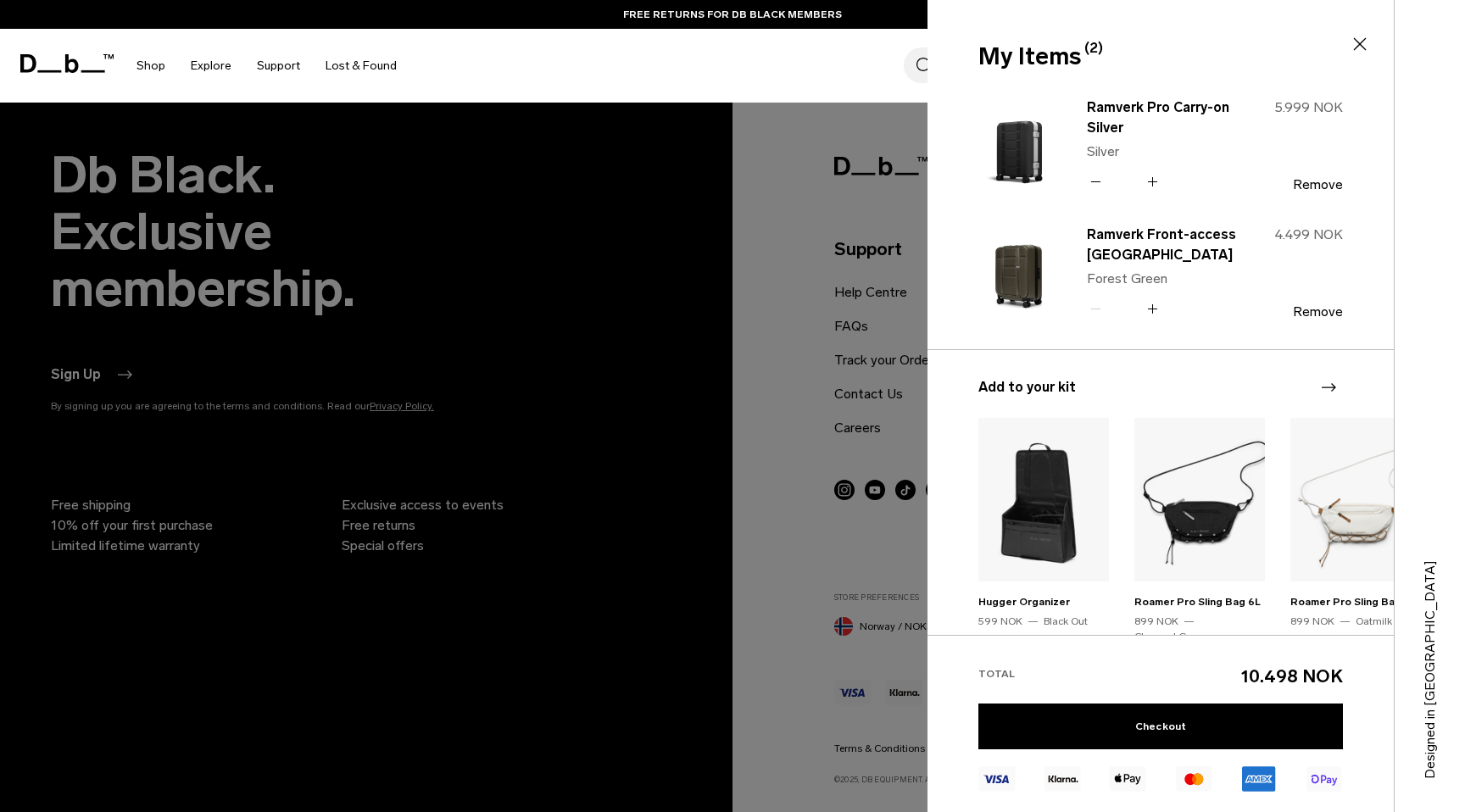
scroll to position [188, 0]
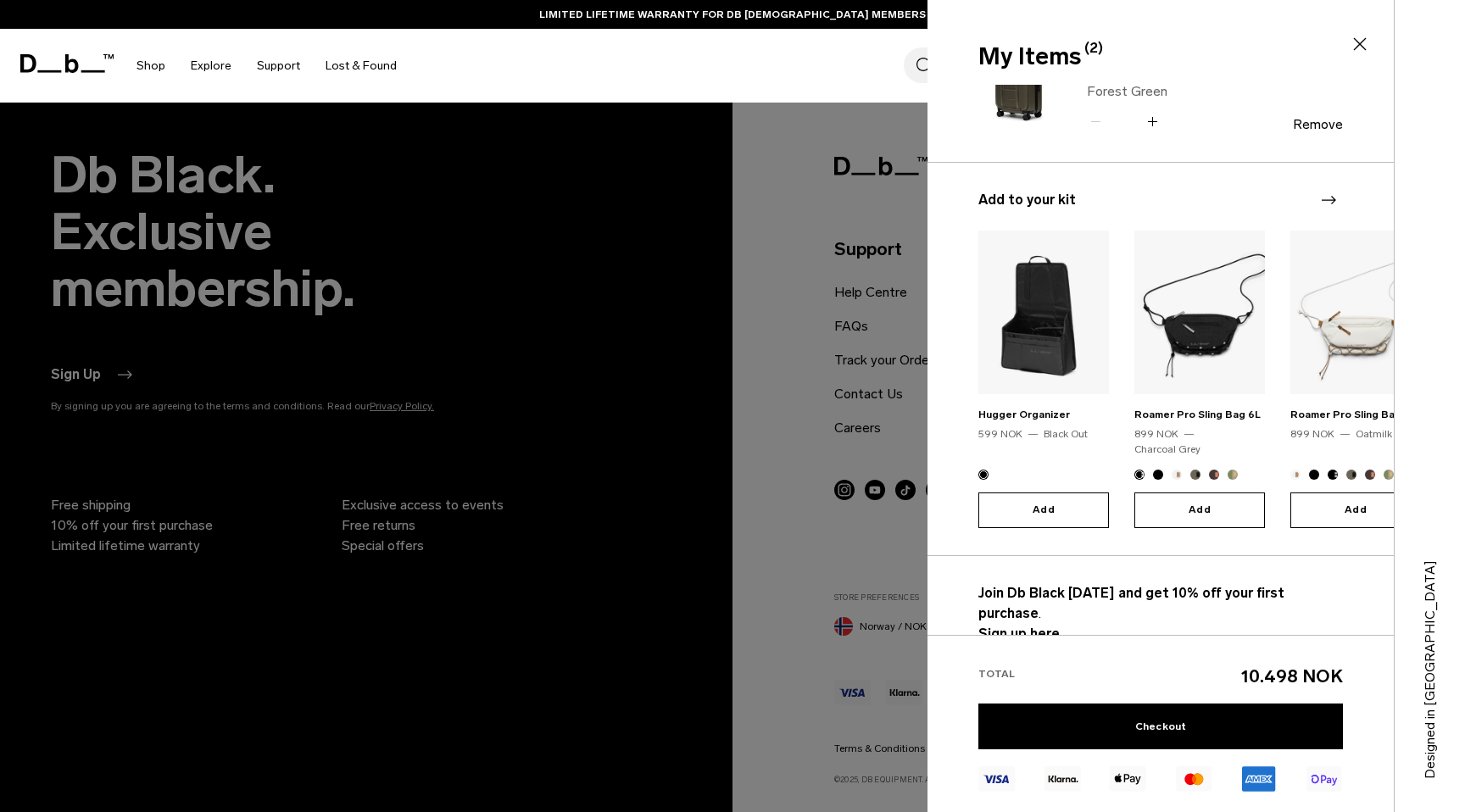
type button "Close"
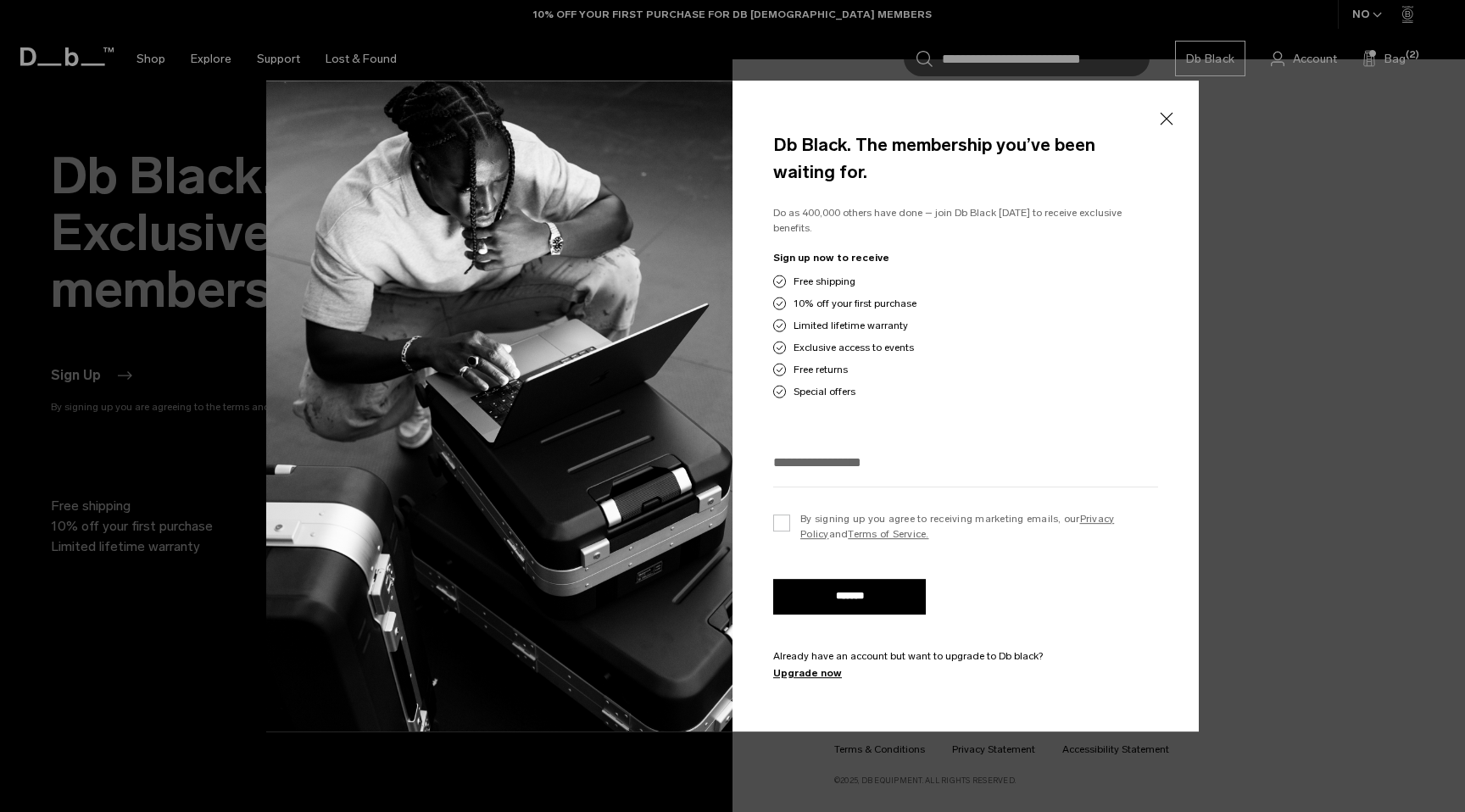
click at [1161, 124] on button "Close" at bounding box center [1166, 119] width 21 height 36
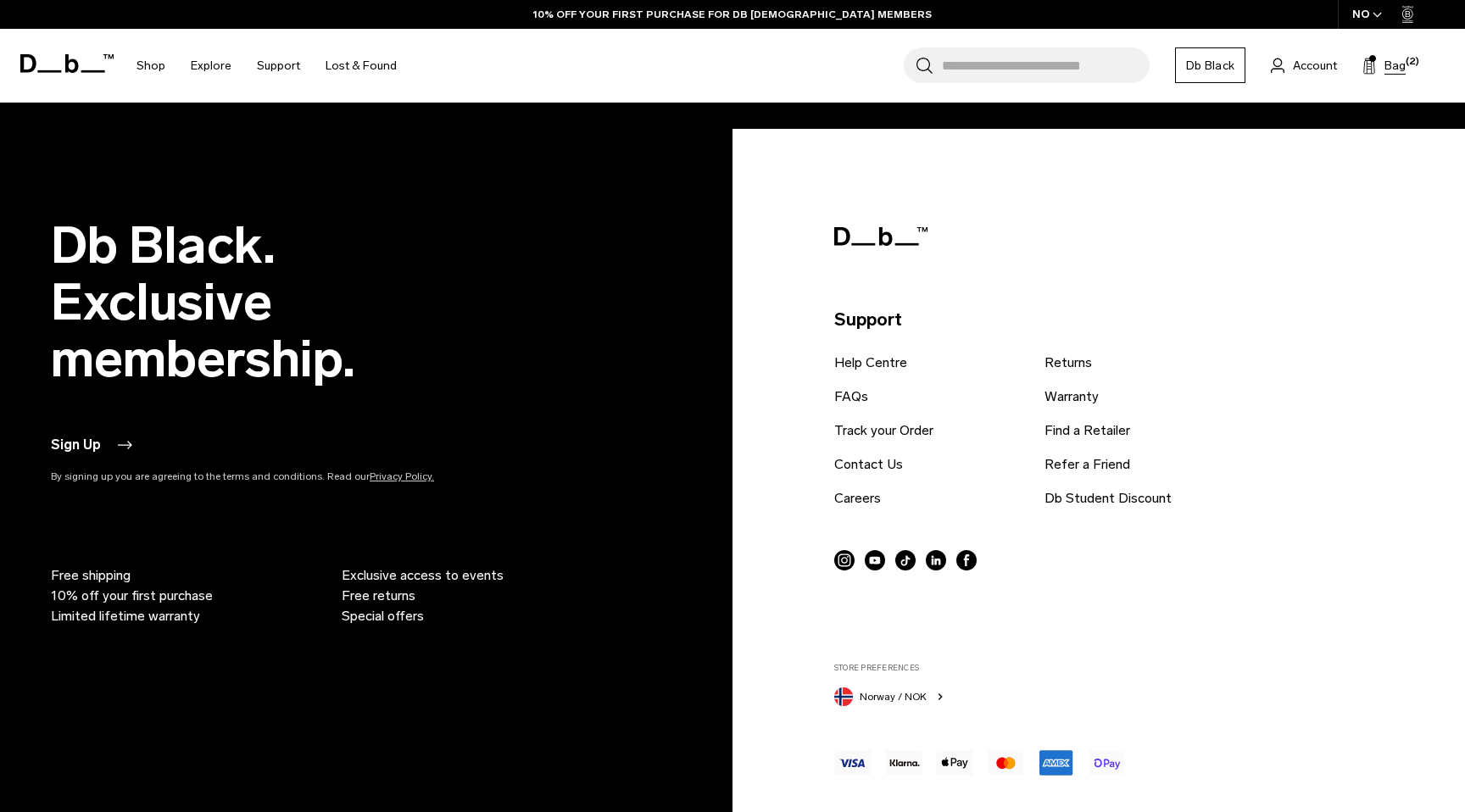
click at [1389, 63] on span "Bag" at bounding box center [1395, 66] width 21 height 18
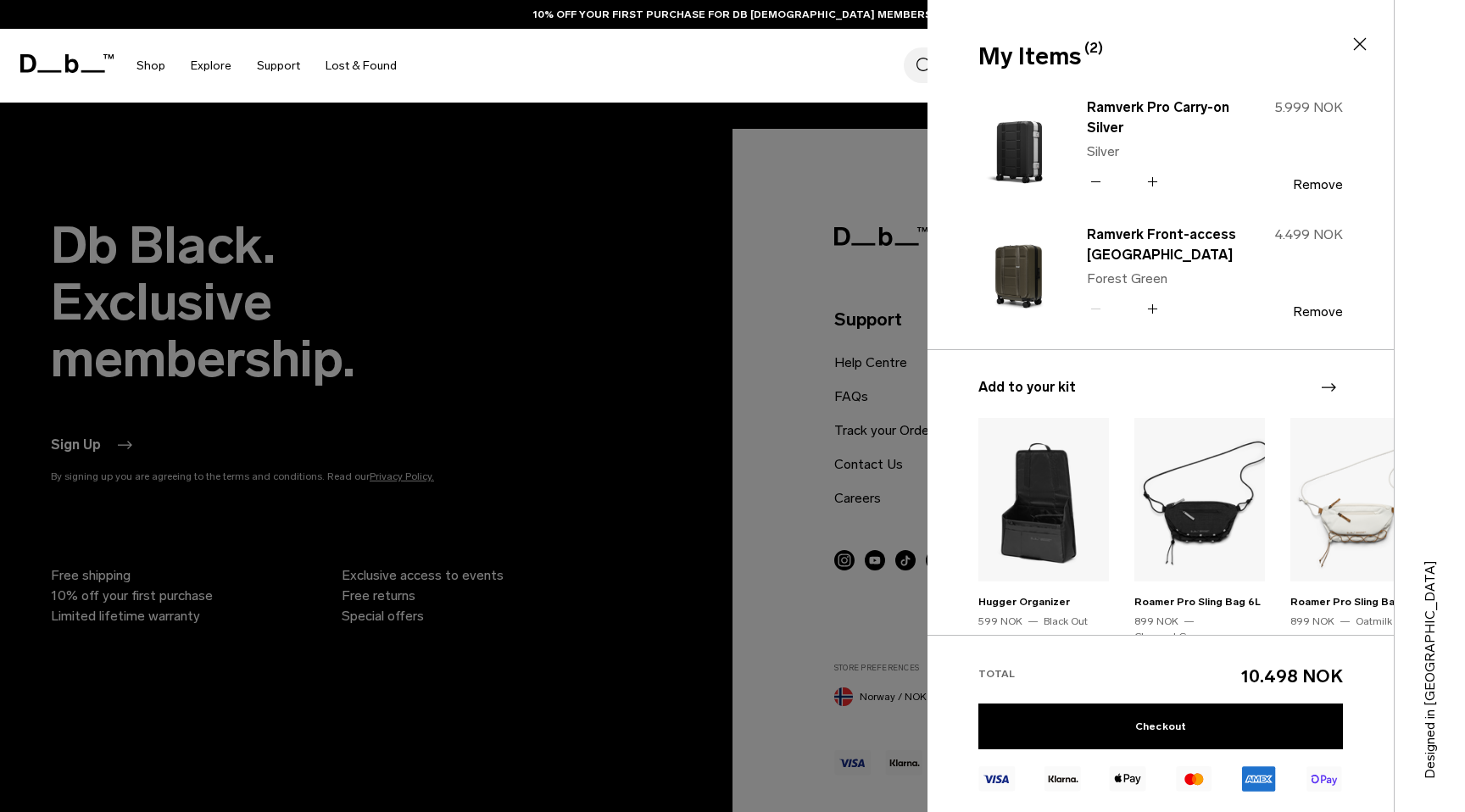
scroll to position [188, 0]
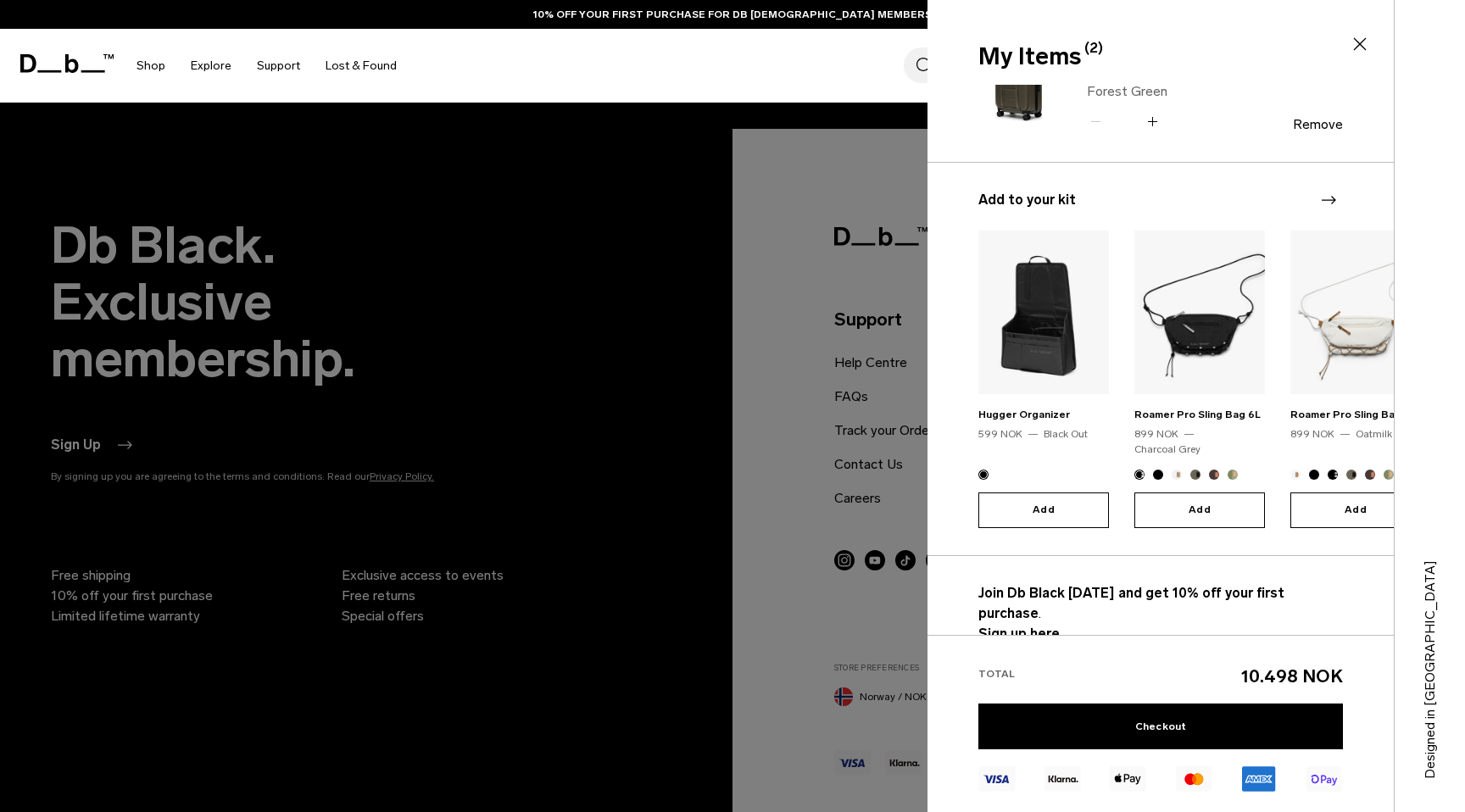
click at [1032, 625] on strong "Sign up here." at bounding box center [1020, 633] width 85 height 16
click at [889, 496] on div at bounding box center [732, 406] width 1465 height 812
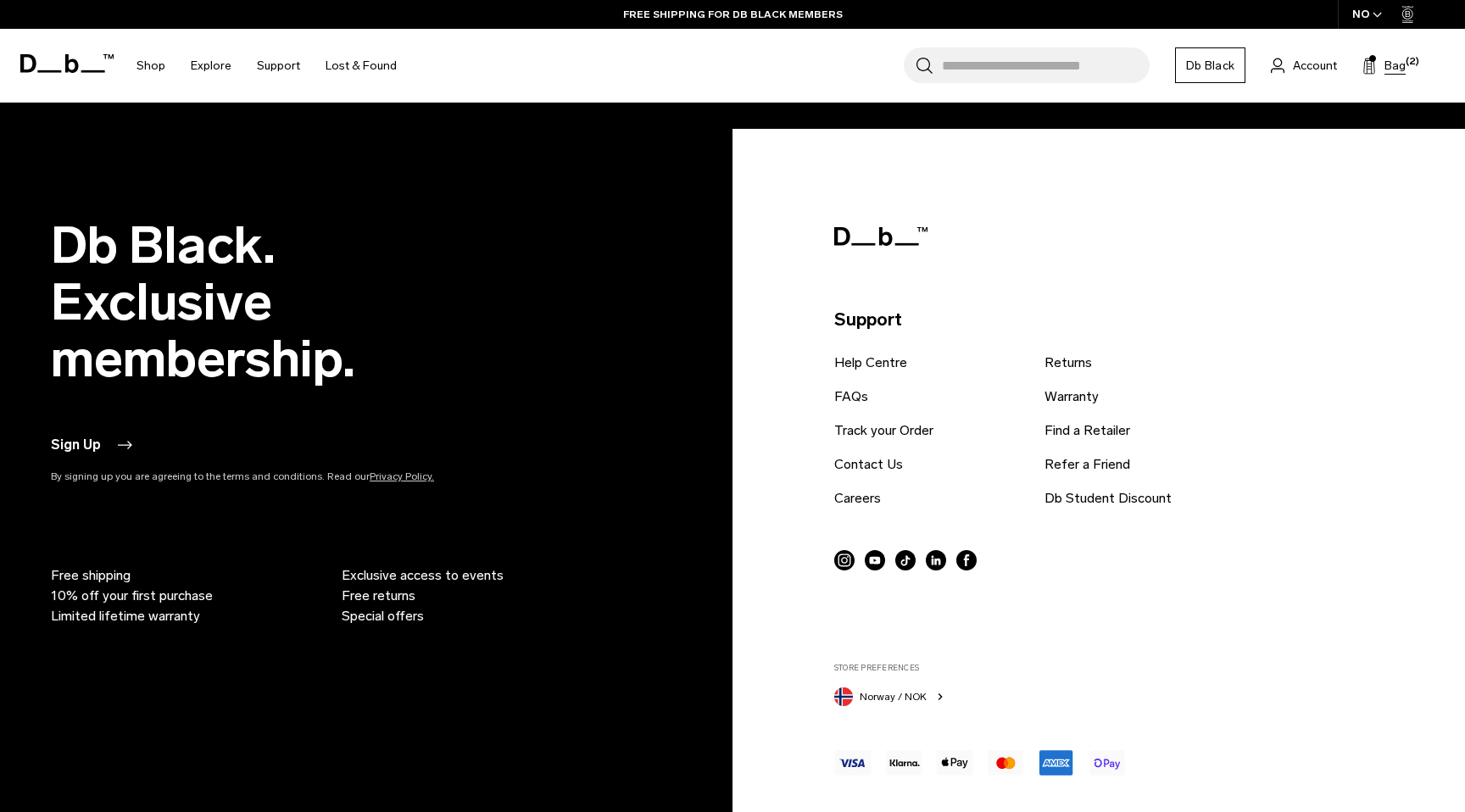
click at [1375, 61] on span at bounding box center [1370, 65] width 14 height 20
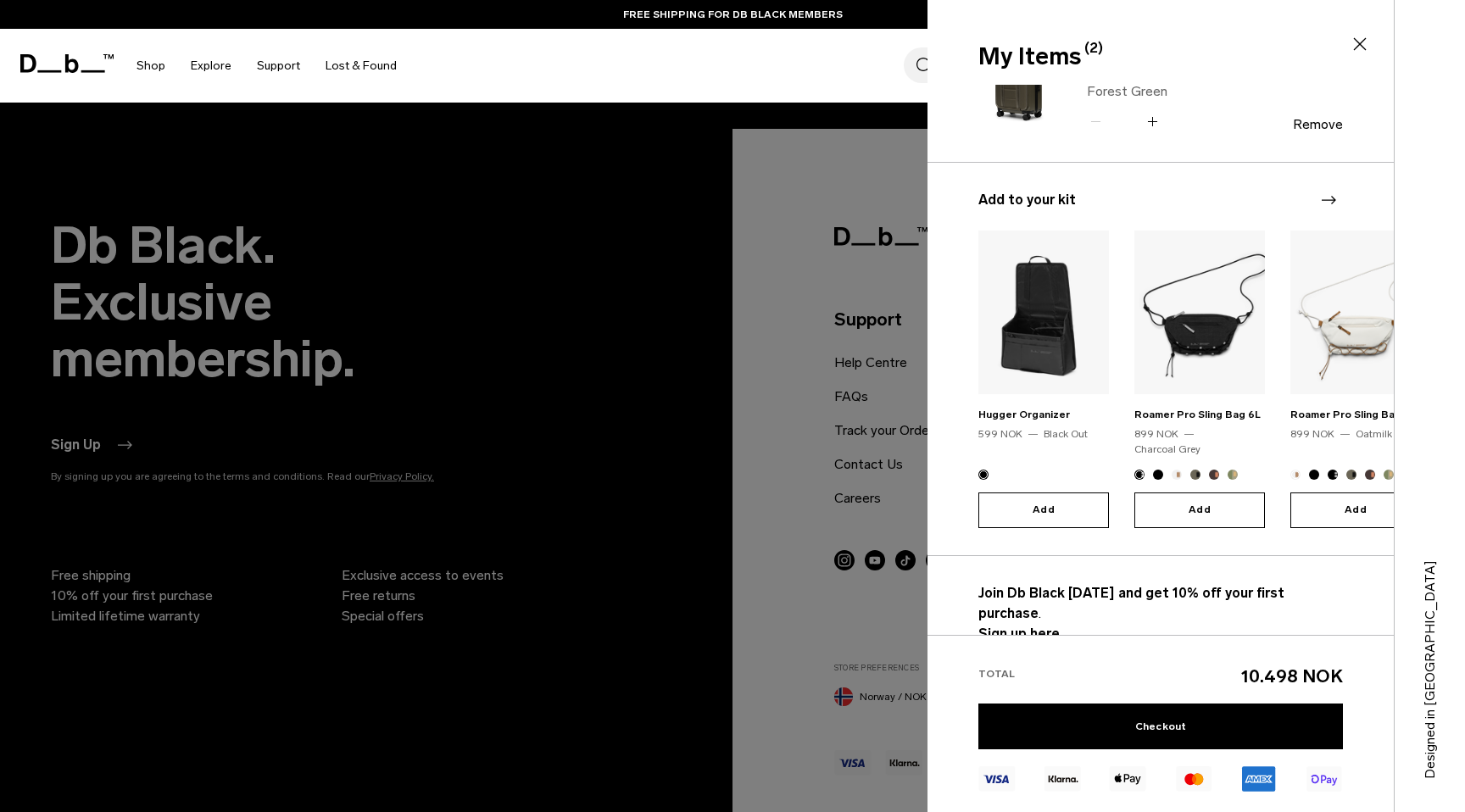
click at [1030, 352] on img "1 / 20" at bounding box center [1043, 313] width 131 height 164
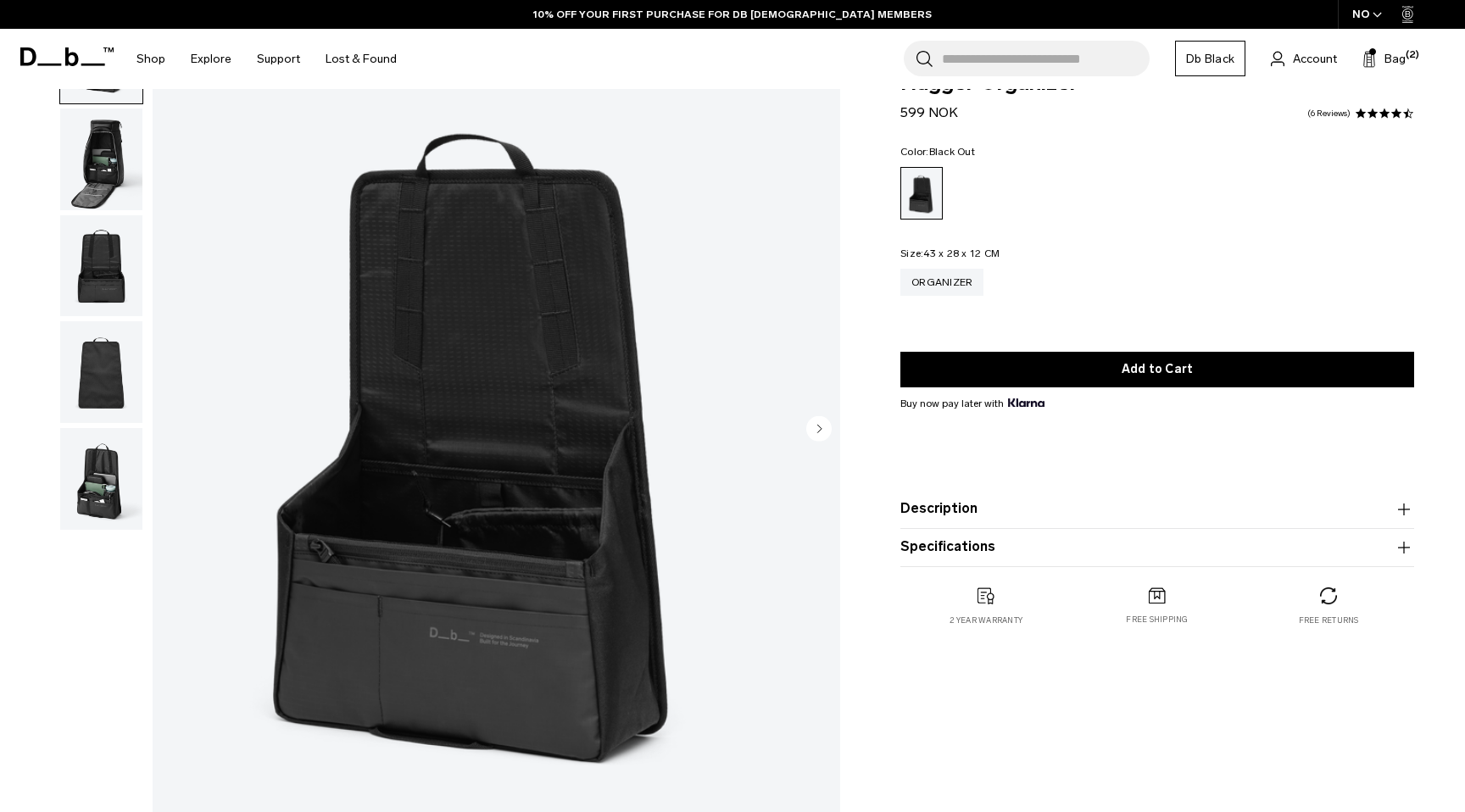
scroll to position [117, 0]
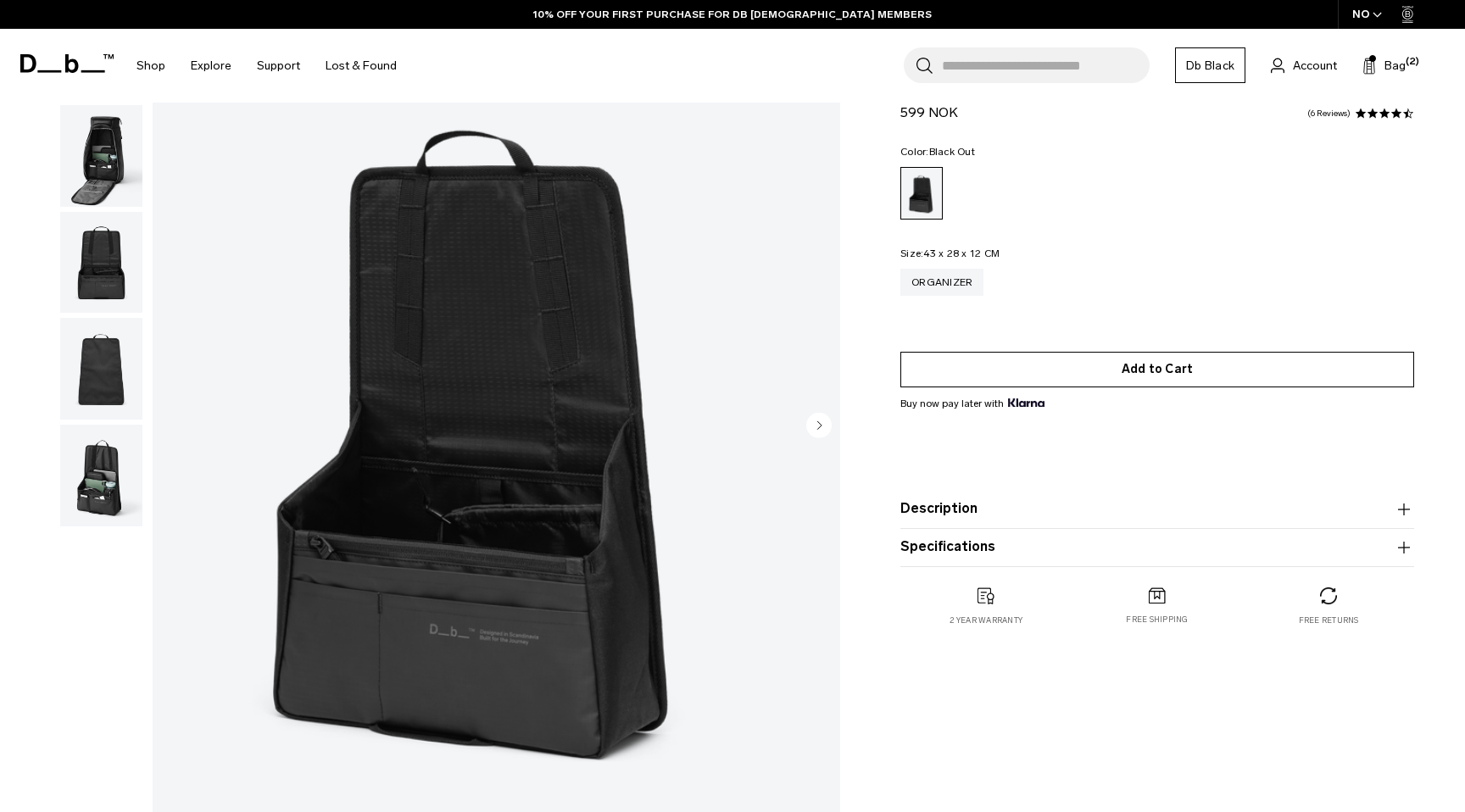
click at [1084, 367] on button "Add to Cart" at bounding box center [1157, 370] width 514 height 36
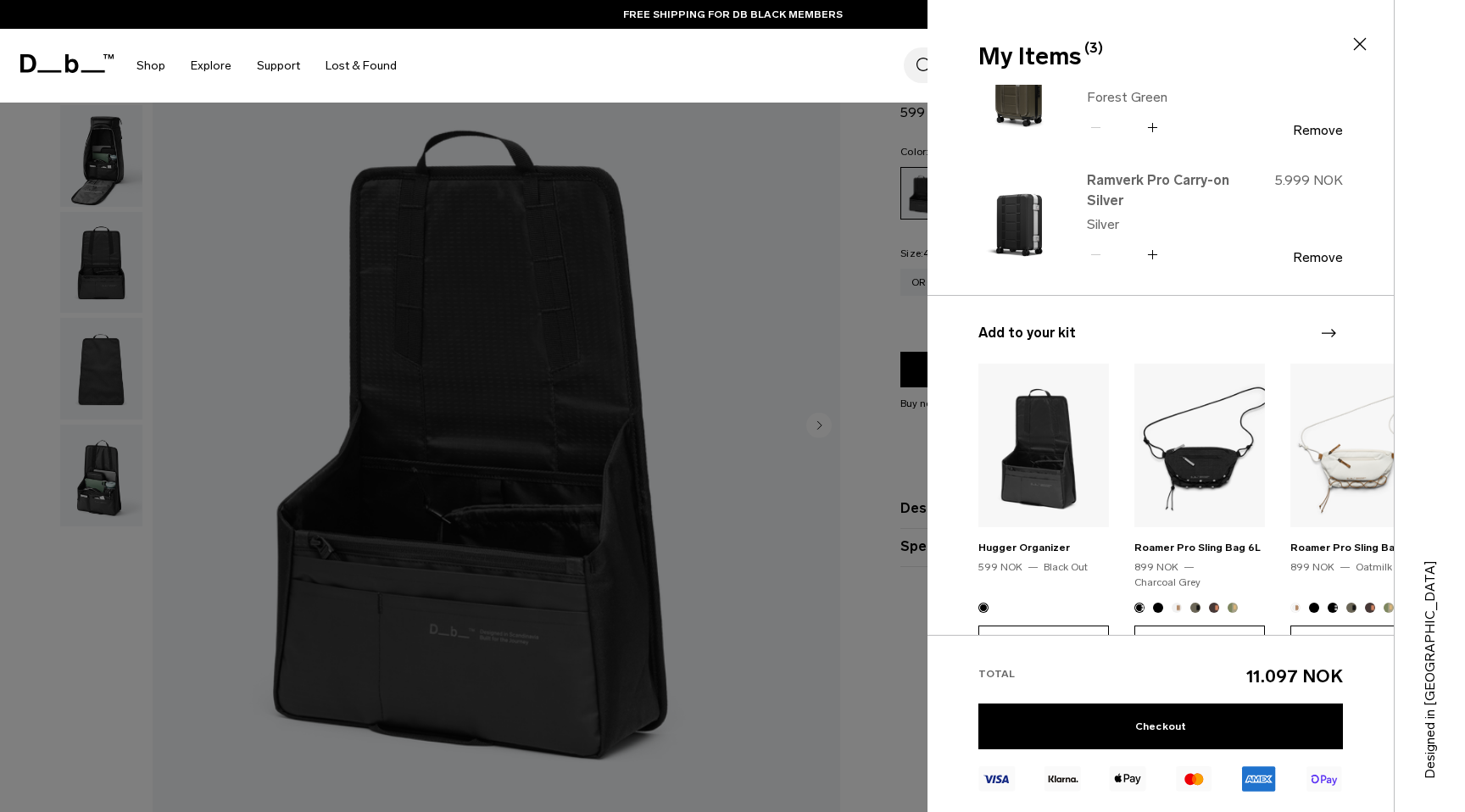
scroll to position [0, 0]
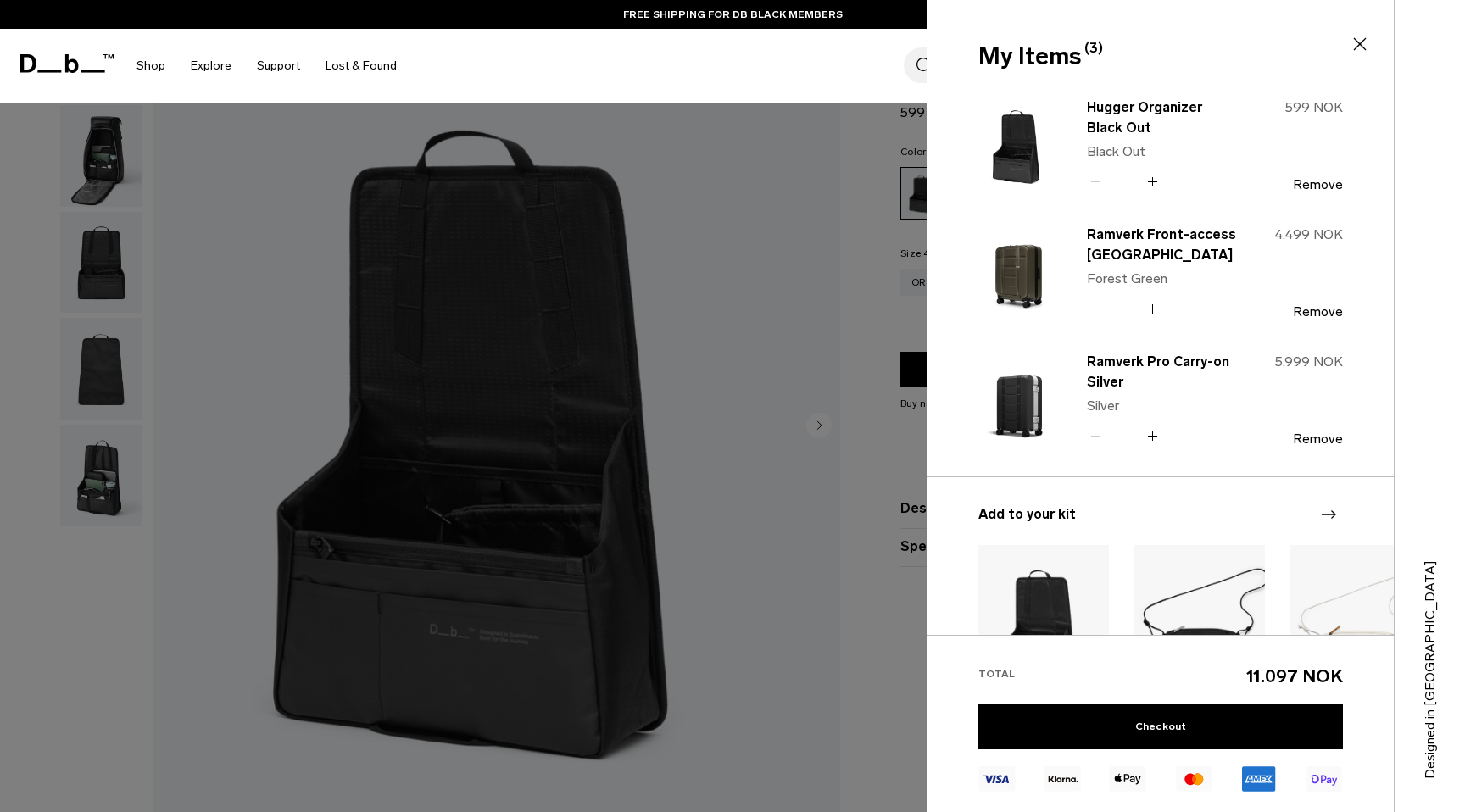
click at [1359, 38] on icon at bounding box center [1360, 44] width 20 height 20
